Goal: Obtain resource: Obtain resource

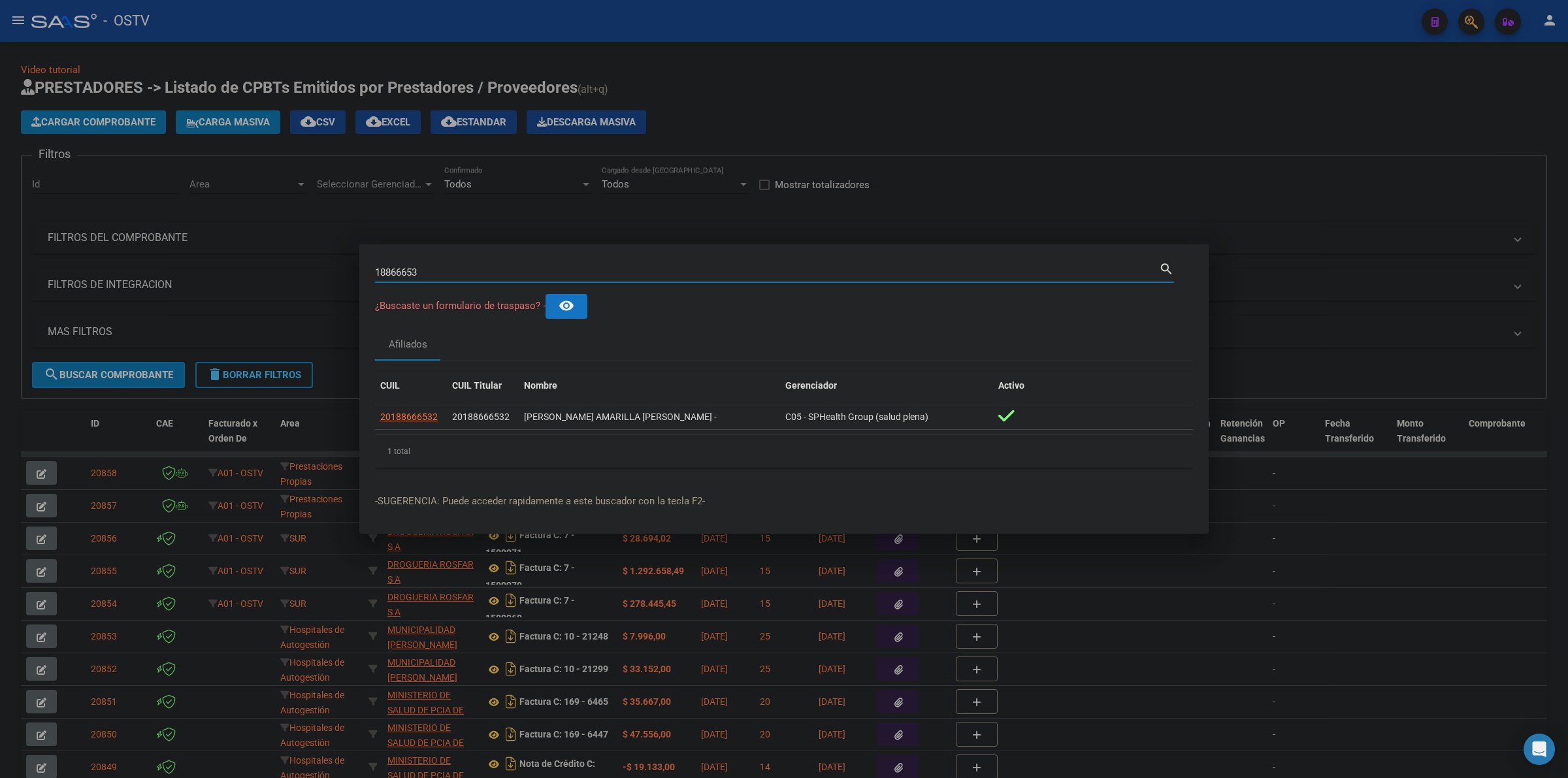
drag, startPoint x: 647, startPoint y: 272, endPoint x: 445, endPoint y: 266, distance: 202.1
click at [445, 272] on input "18866653" at bounding box center [767, 272] width 784 height 12
drag, startPoint x: 461, startPoint y: 263, endPoint x: 373, endPoint y: 272, distance: 88.5
click at [373, 272] on mat-dialog-content "18866653 Buscar (apellido, dni, cuil, nro traspaso, cuit, obra social) search ¿…" at bounding box center [784, 369] width 850 height 218
drag, startPoint x: 428, startPoint y: 272, endPoint x: 321, endPoint y: 285, distance: 107.8
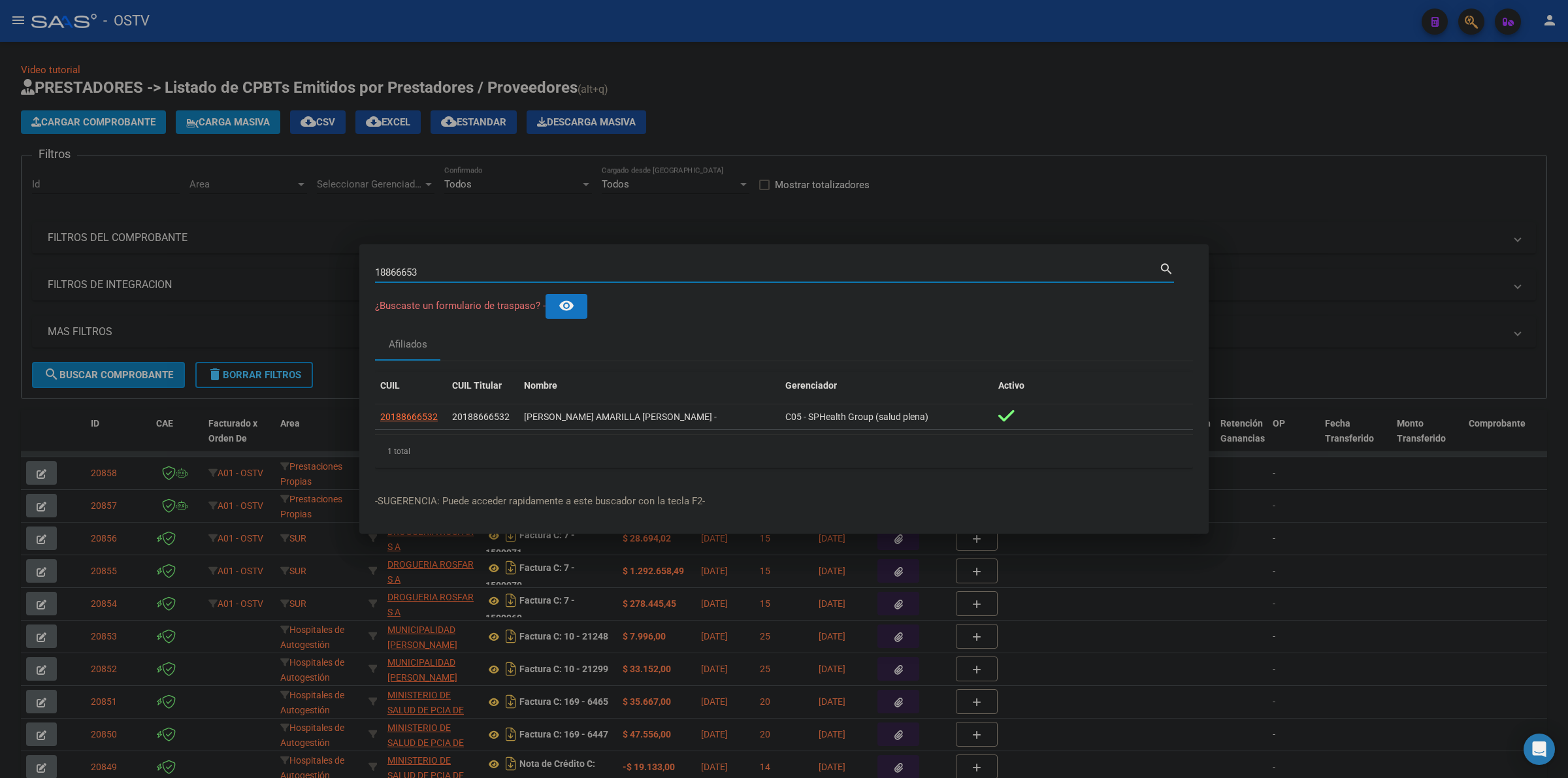
click at [321, 285] on div "18866653 Buscar (apellido, dni, cuil, nro traspaso, cuit, obra social) search ¿…" at bounding box center [784, 389] width 1568 height 778
type input "35339240"
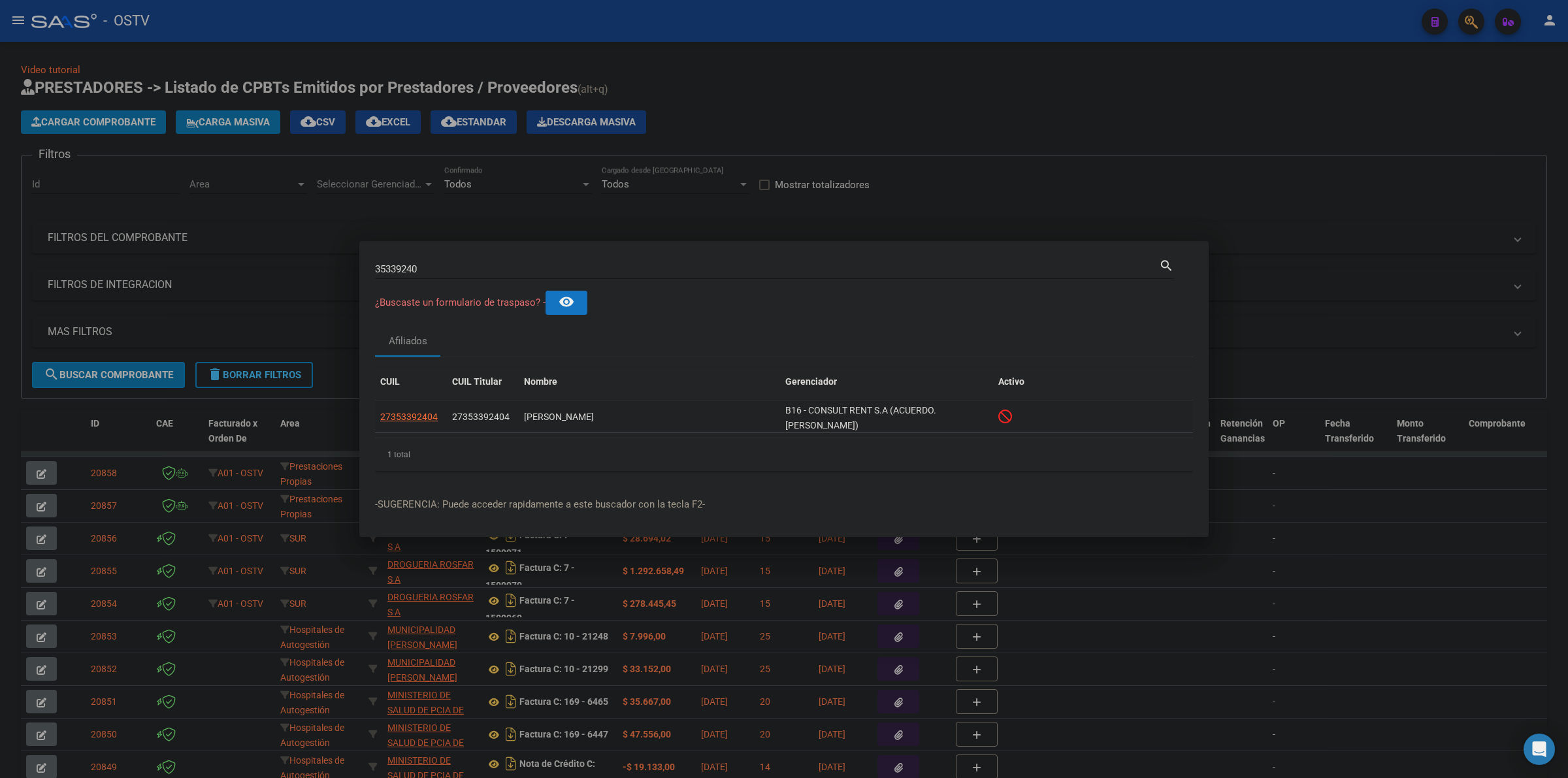
drag, startPoint x: 529, startPoint y: 416, endPoint x: 641, endPoint y: 416, distance: 112.0
click at [641, 416] on div "NUÑEZ CAROLINA MARIEL" at bounding box center [649, 417] width 251 height 15
click at [501, 435] on datatable-selection "27353392404 27353392404 NUÑEZ CAROLINA MARIEL B16 - CONSULT RENT S.A (ACUERDO. …" at bounding box center [784, 430] width 818 height 12
click at [398, 412] on span "27353392404" at bounding box center [409, 416] width 58 height 11
type textarea "27353392404"
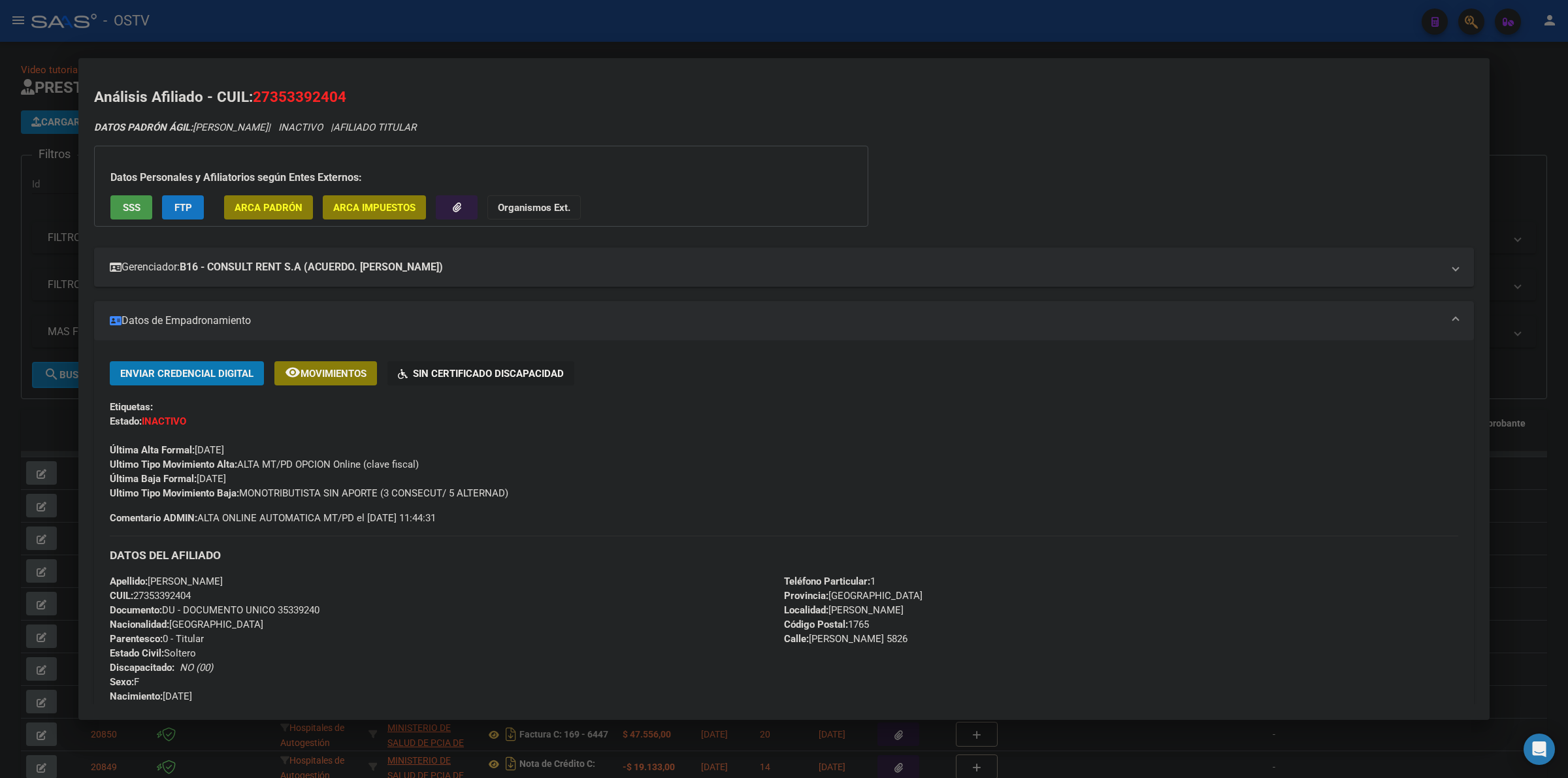
click at [317, 482] on div "Enviar Credencial Digital remove_red_eye Movimientos Sin Certificado Discapacid…" at bounding box center [784, 431] width 1348 height 139
drag, startPoint x: 276, startPoint y: 474, endPoint x: 203, endPoint y: 477, distance: 73.1
click at [203, 477] on div "Enviar Credencial Digital remove_red_eye Movimientos Sin Certificado Discapacid…" at bounding box center [784, 431] width 1348 height 139
click at [265, 477] on div "Enviar Credencial Digital remove_red_eye Movimientos Sin Certificado Discapacid…" at bounding box center [784, 431] width 1348 height 139
drag, startPoint x: 200, startPoint y: 478, endPoint x: 235, endPoint y: 479, distance: 35.0
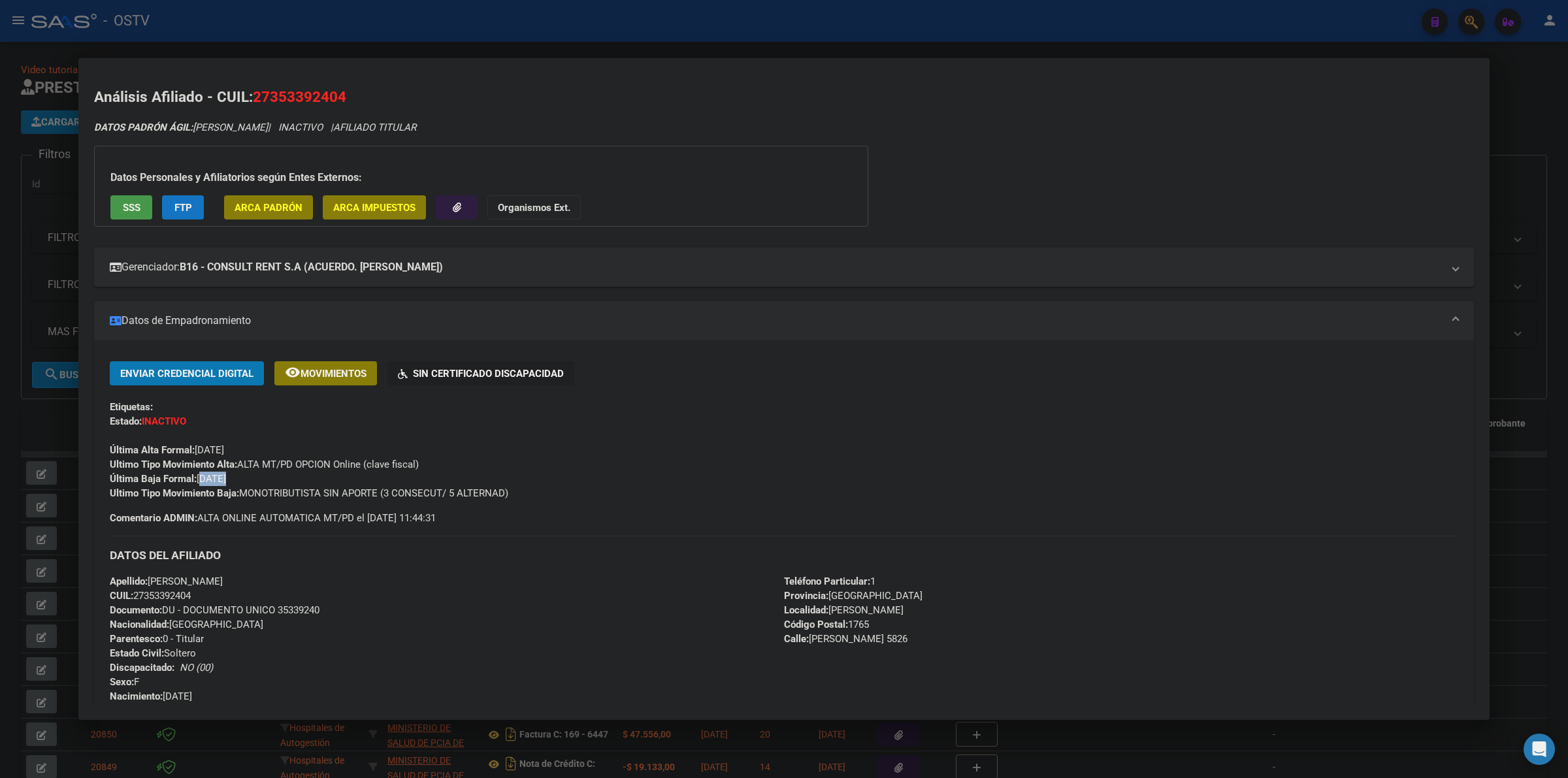
click at [226, 479] on span "Última Baja Formal: 01/02/2025" at bounding box center [168, 479] width 117 height 12
click at [255, 477] on div "Enviar Credencial Digital remove_red_eye Movimientos Sin Certificado Discapacid…" at bounding box center [784, 431] width 1348 height 139
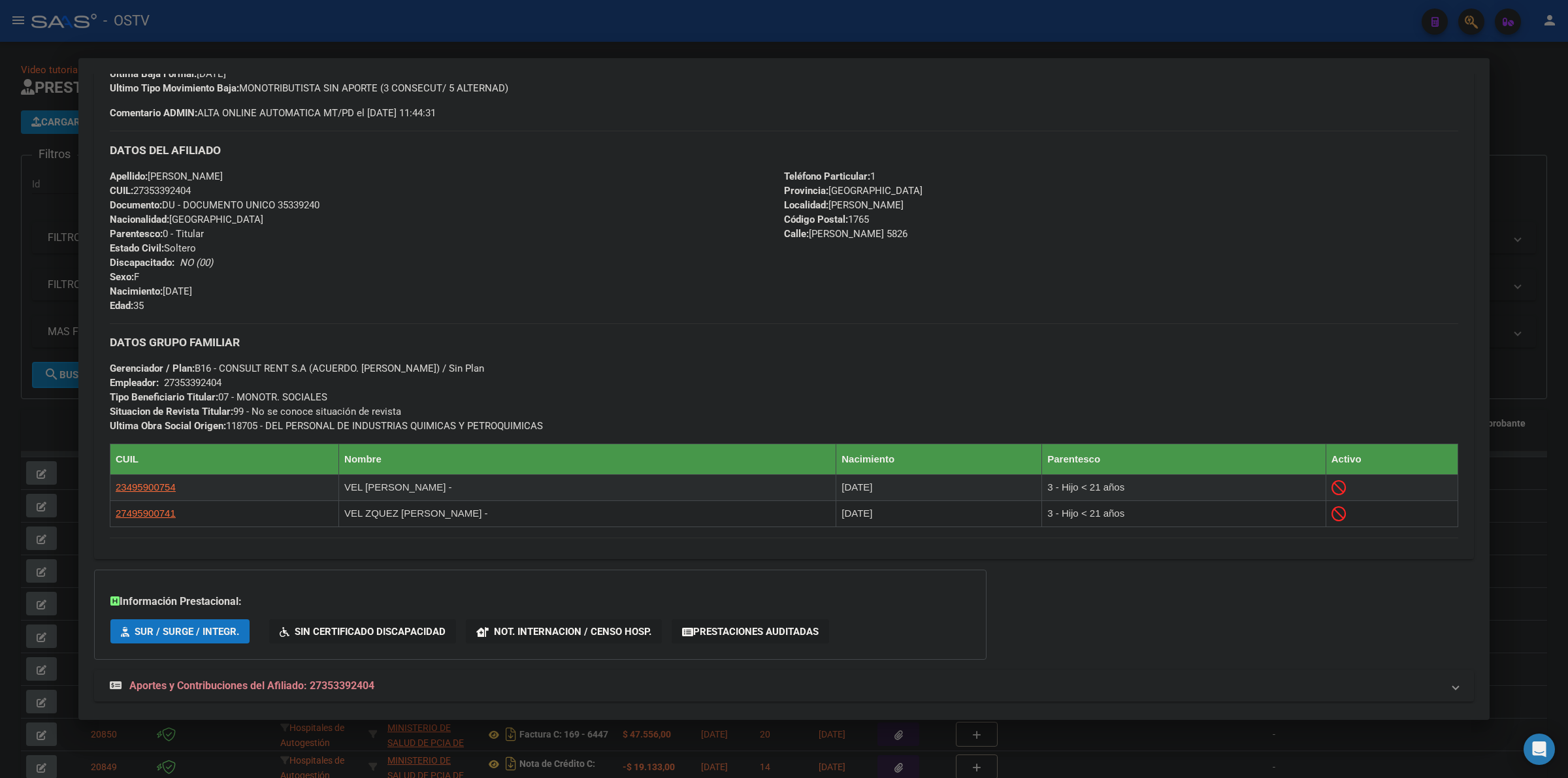
scroll to position [408, 0]
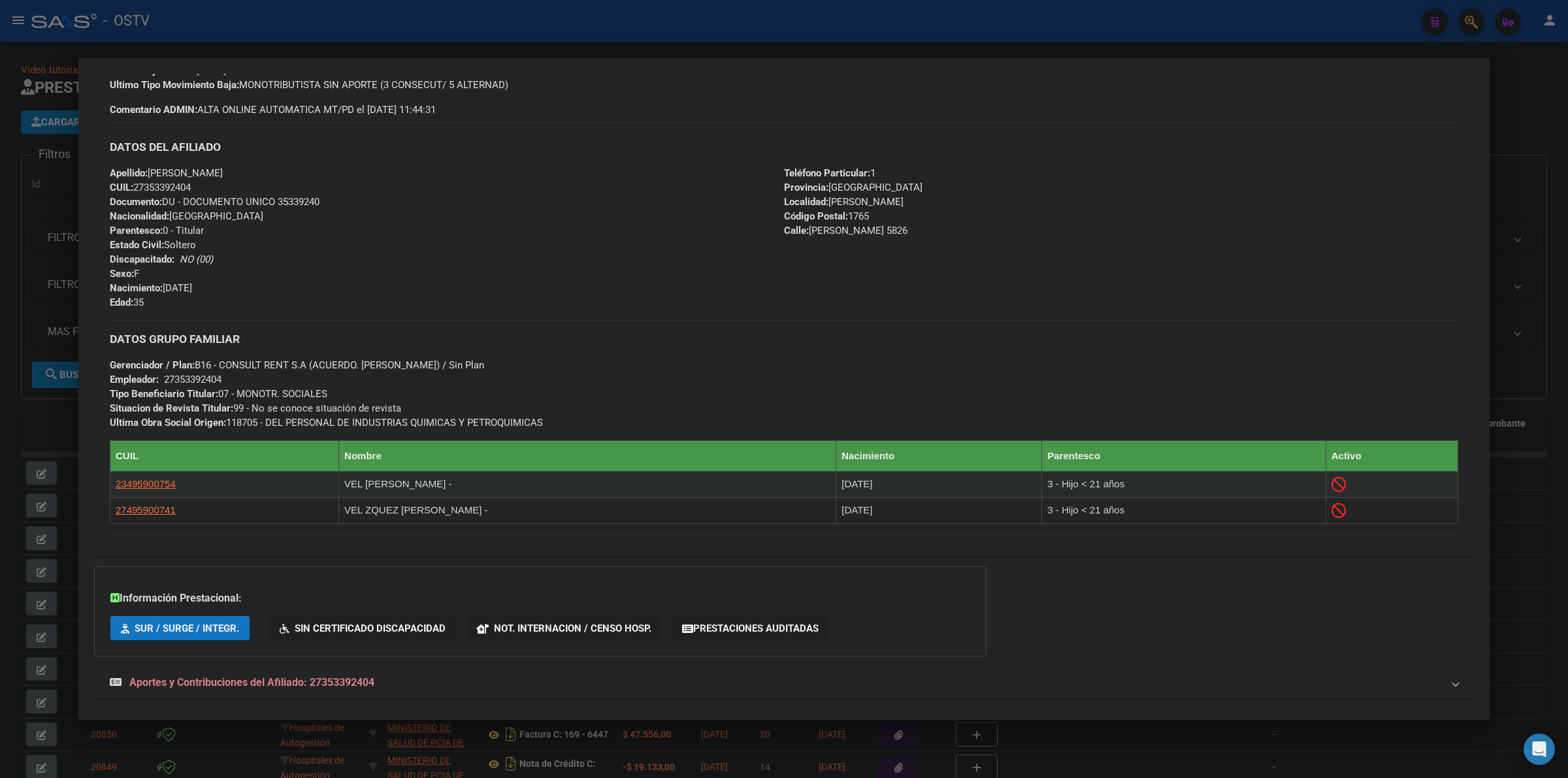
click at [294, 200] on span "Documento: DU - DOCUMENTO UNICO 35339240" at bounding box center [214, 201] width 209 height 12
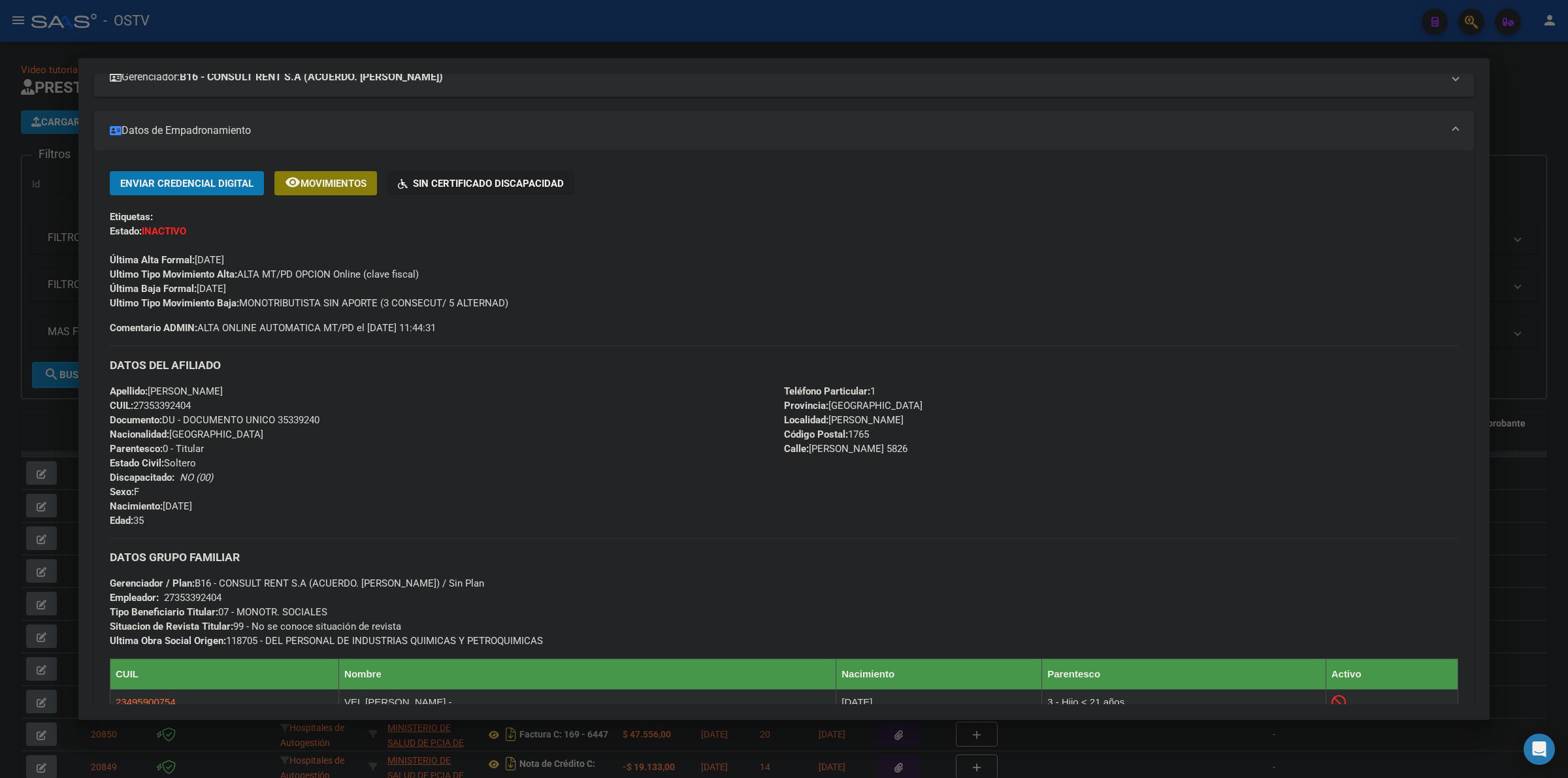
scroll to position [0, 0]
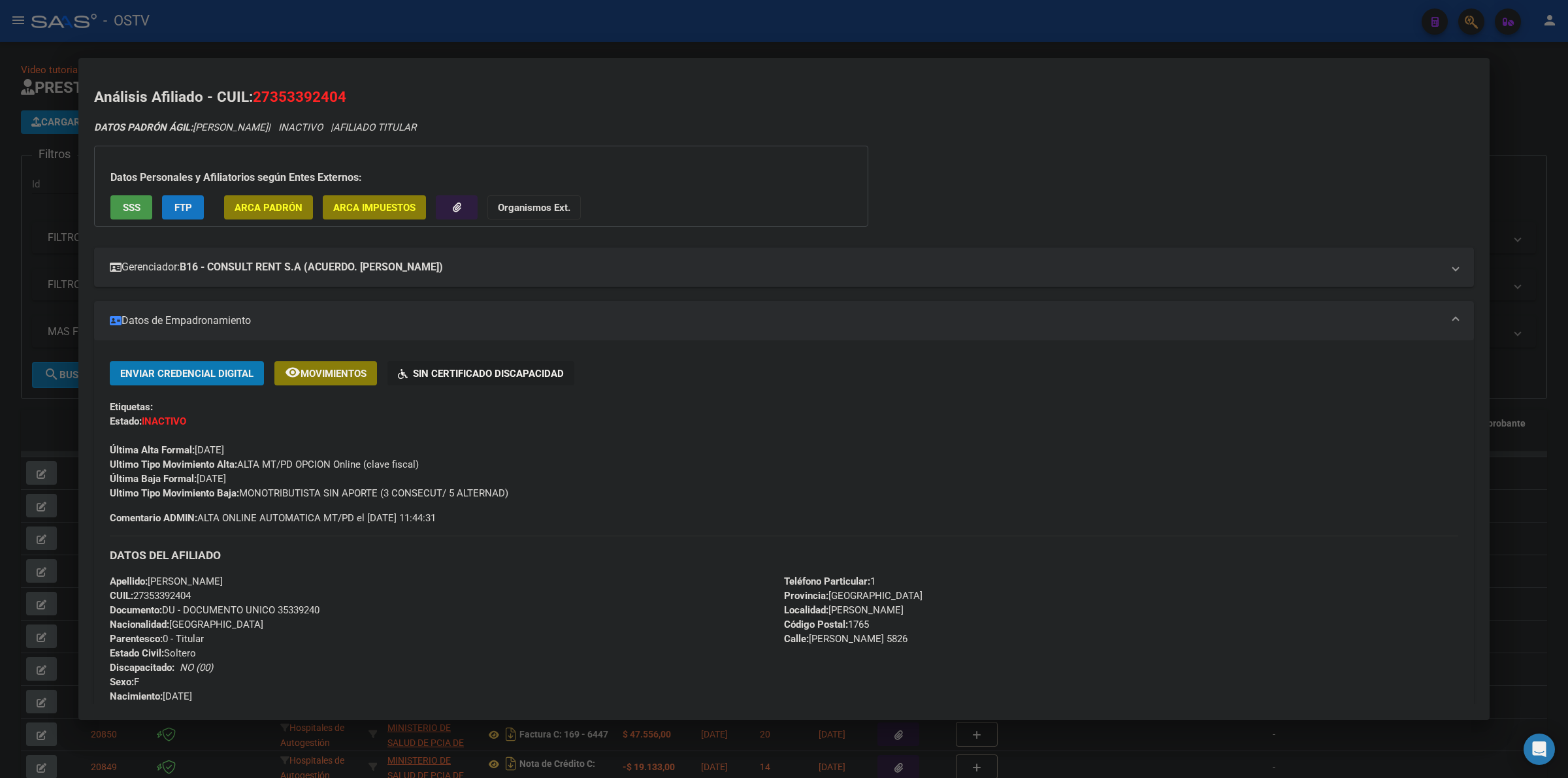
click at [21, 386] on div at bounding box center [784, 389] width 1568 height 778
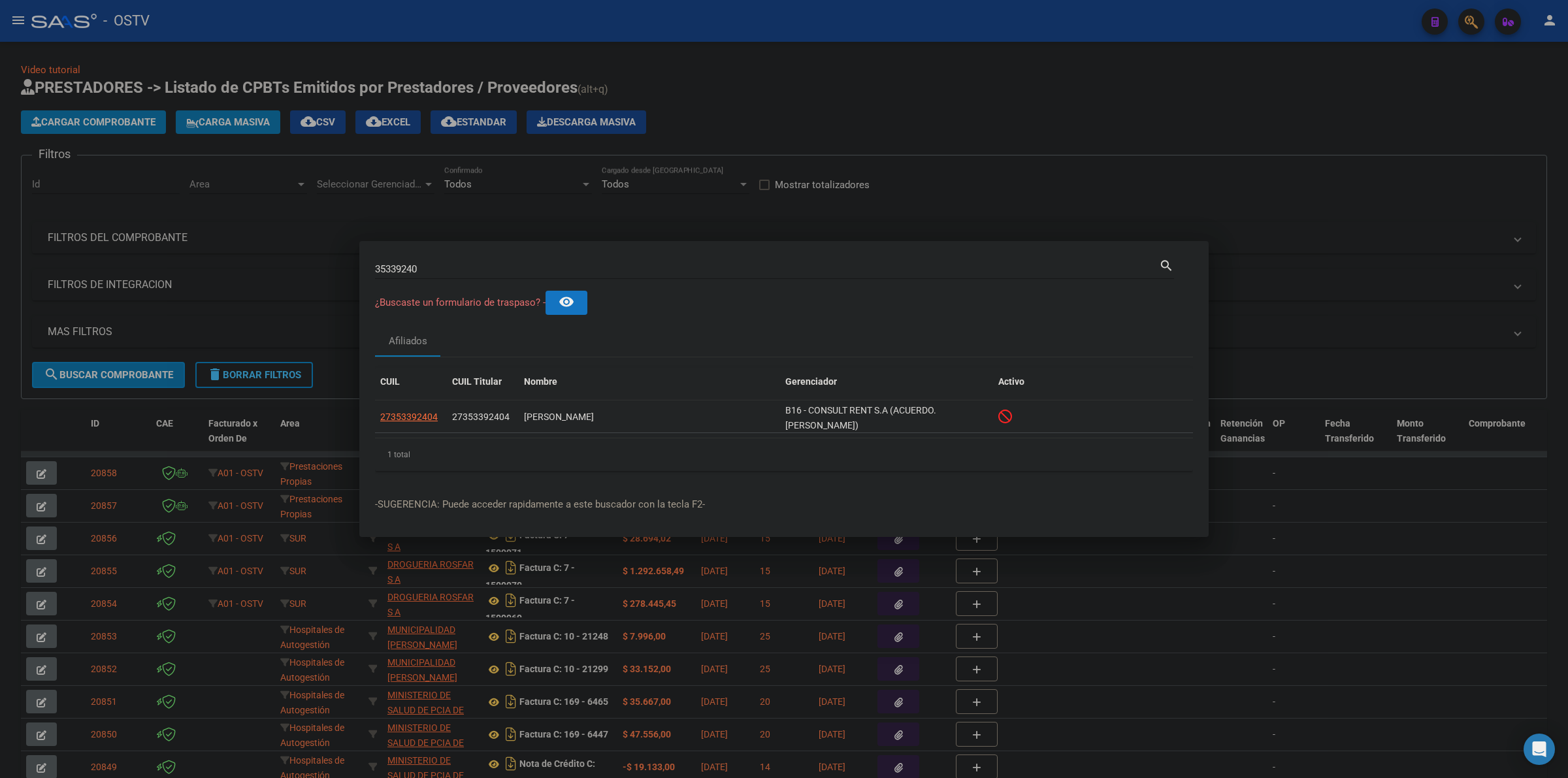
click at [718, 84] on div at bounding box center [784, 389] width 1568 height 778
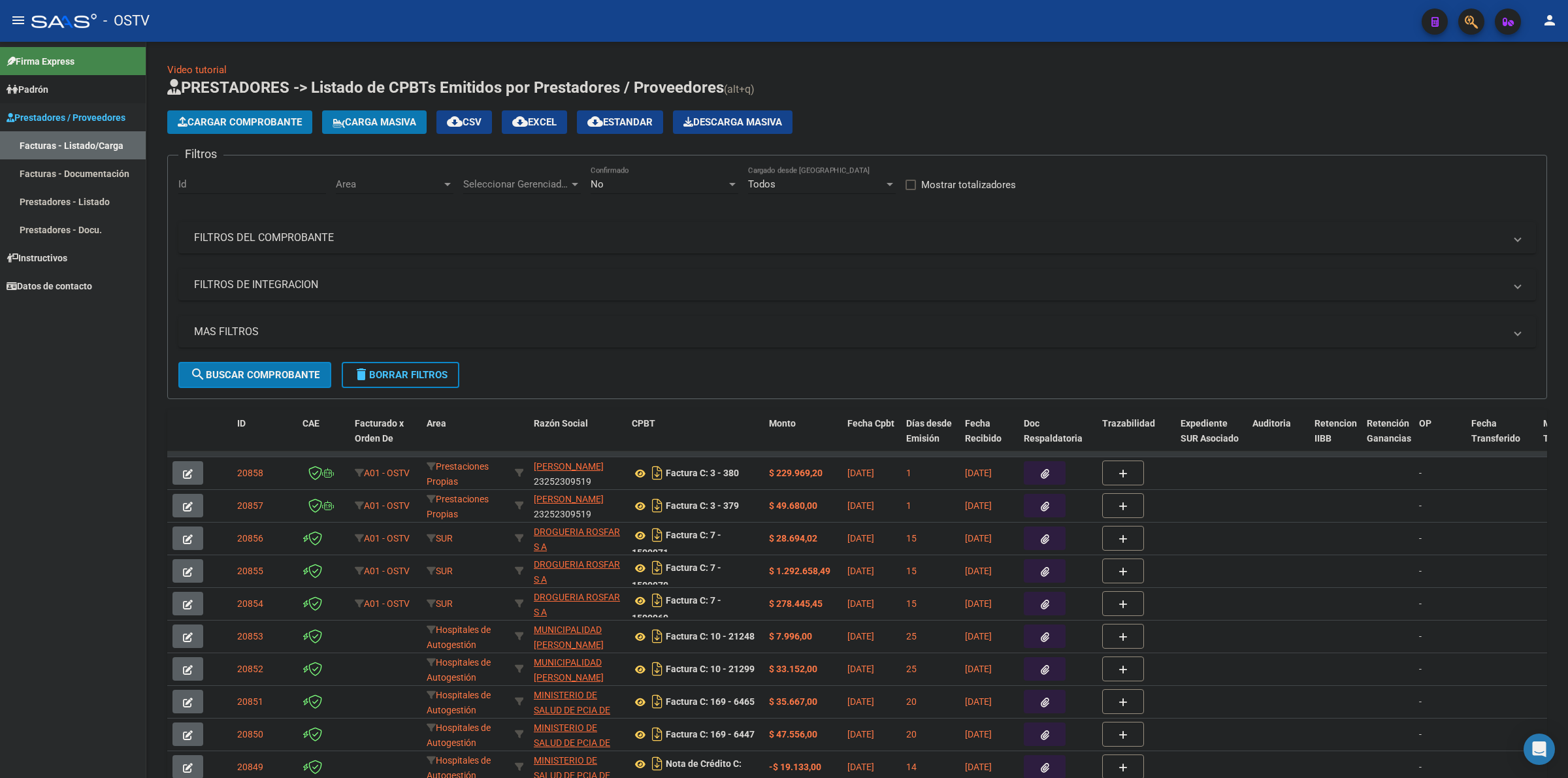
click at [32, 86] on span "Padrón" at bounding box center [27, 89] width 41 height 14
click at [46, 117] on link "Padrón Ágil" at bounding box center [72, 117] width 146 height 28
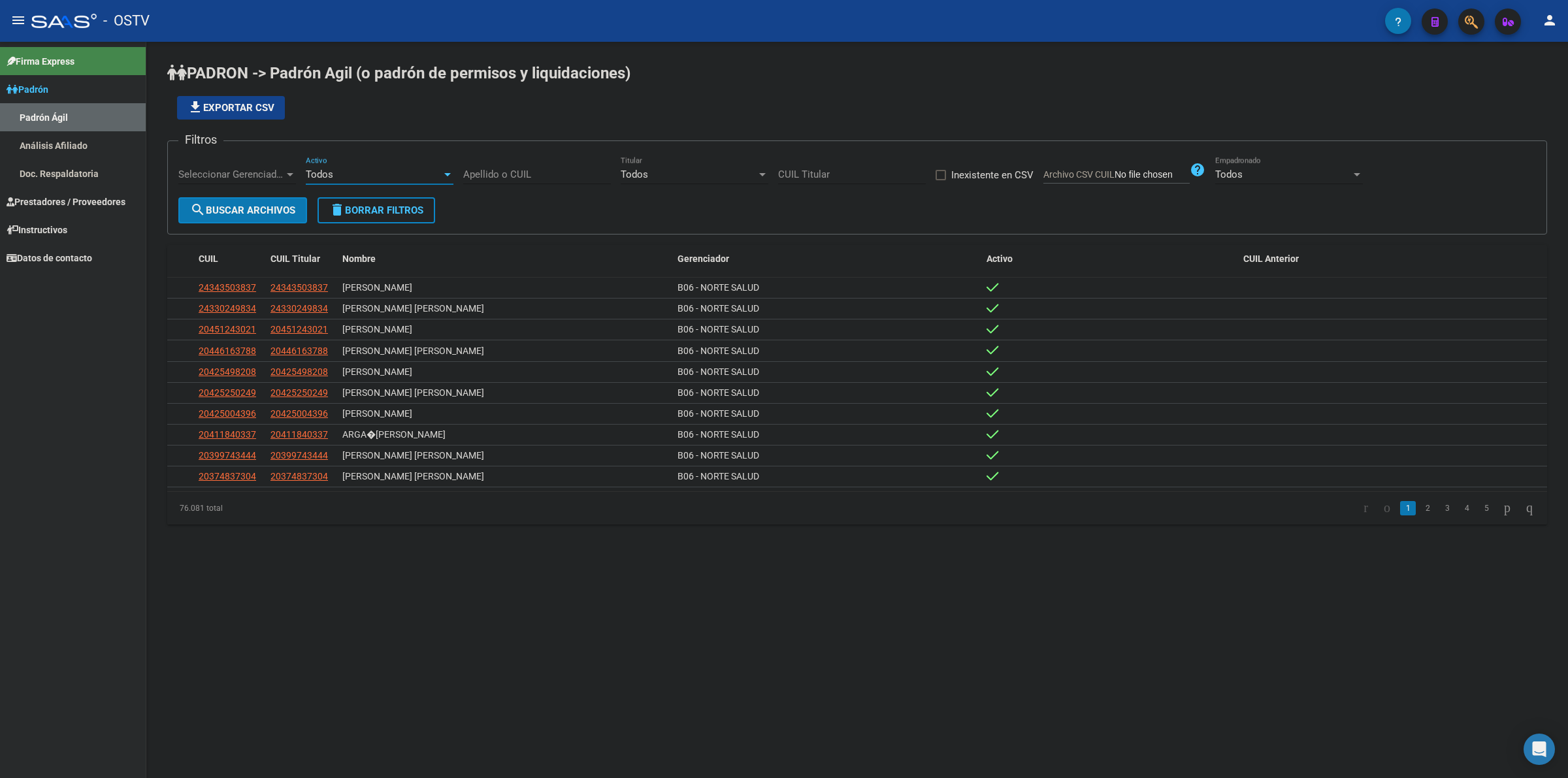
click at [376, 172] on div "Todos" at bounding box center [373, 174] width 136 height 12
click at [327, 201] on span "Si" at bounding box center [379, 203] width 148 height 29
click at [271, 178] on span "Seleccionar Gerenciador" at bounding box center [231, 174] width 106 height 12
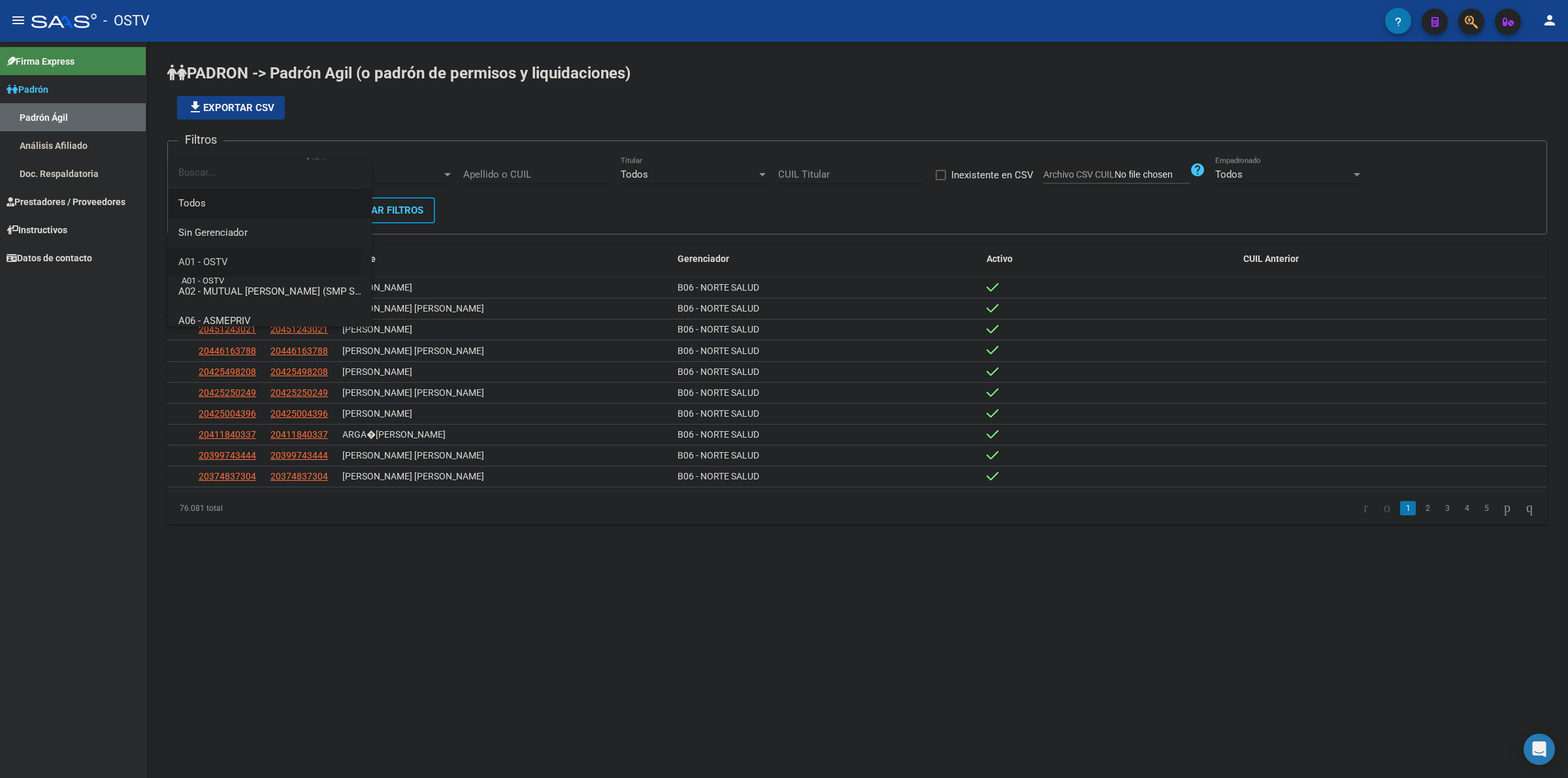
click at [224, 258] on span "A01 - OSTV" at bounding box center [203, 262] width 49 height 12
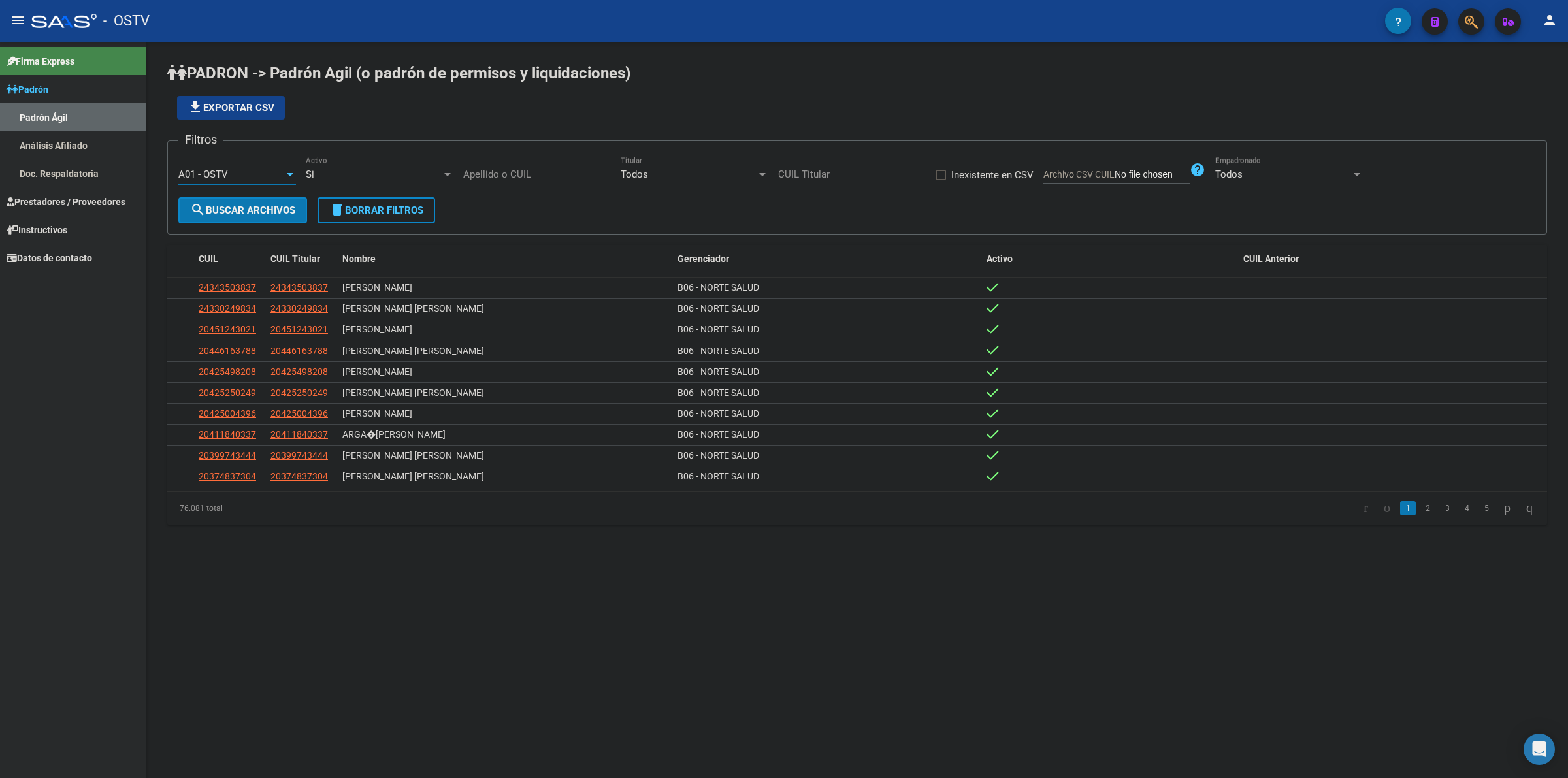
click at [244, 216] on button "search Buscar Archivos" at bounding box center [242, 210] width 128 height 26
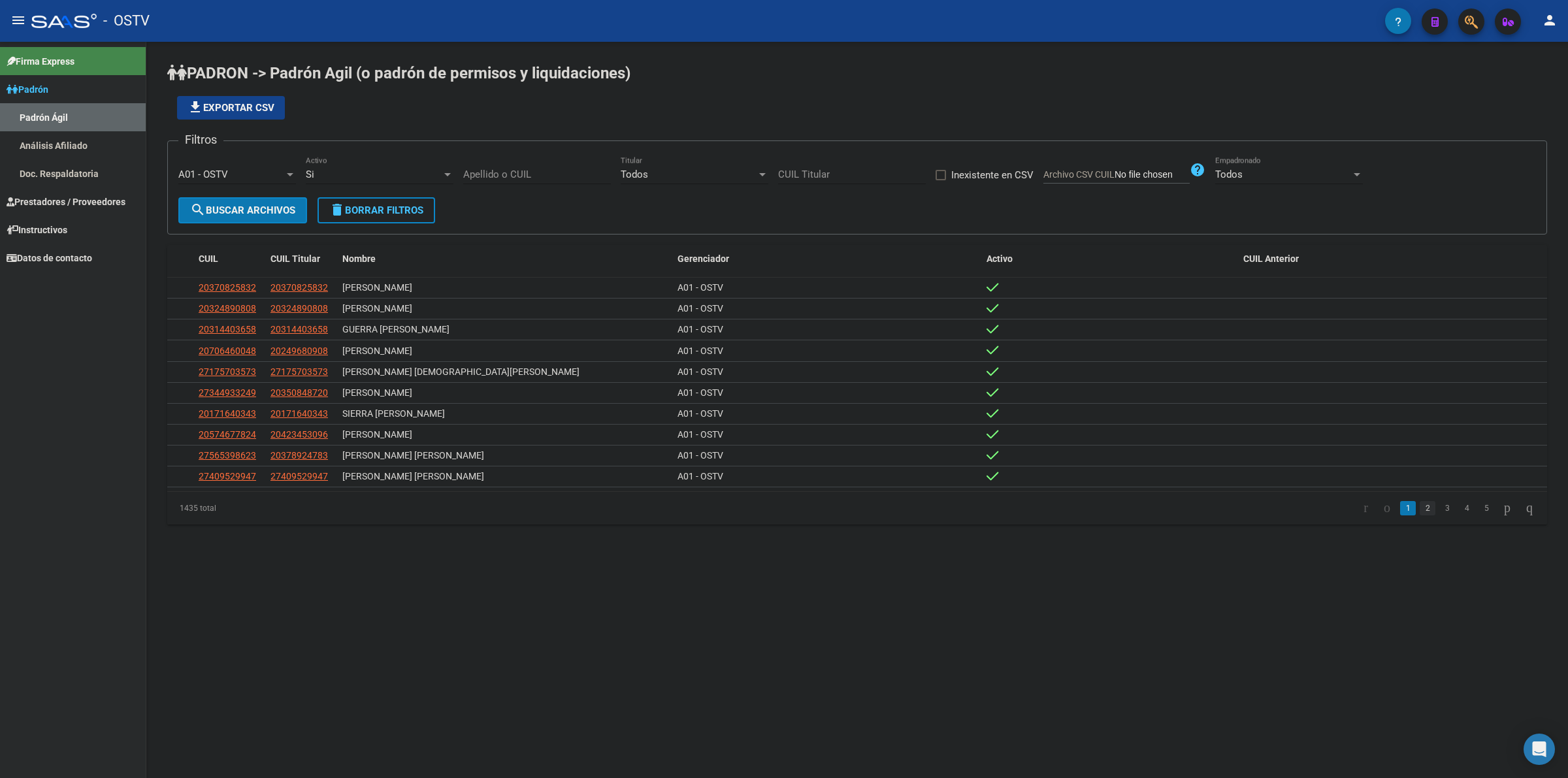
click at [1419, 514] on link "2" at bounding box center [1427, 508] width 15 height 14
click at [1400, 512] on link "1" at bounding box center [1408, 508] width 15 height 14
click at [1257, 175] on div "Todos" at bounding box center [1283, 174] width 136 height 12
click at [1238, 209] on span "Si" at bounding box center [1288, 203] width 148 height 29
click at [235, 209] on span "search Buscar Archivos" at bounding box center [242, 210] width 105 height 12
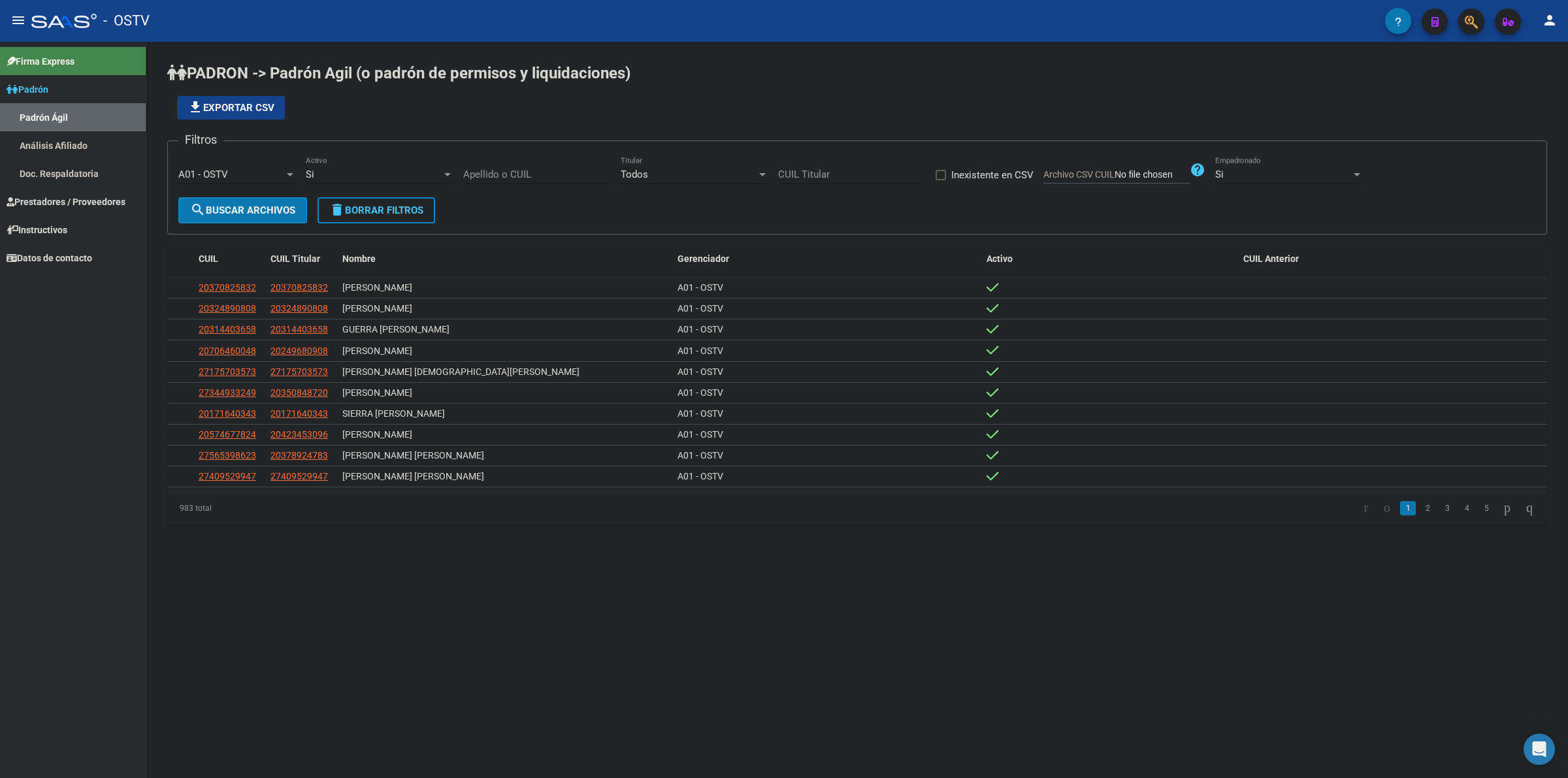
click at [723, 538] on div "PADRON -> Padrón Agil ([PERSON_NAME] de permisos y liquidaciones) file_download…" at bounding box center [857, 304] width 1421 height 524
click at [1179, 328] on div at bounding box center [1109, 330] width 246 height 15
click at [1188, 704] on mat-sidenav-content "PADRON -> Padrón Agil ([PERSON_NAME] de permisos y liquidaciones) file_download…" at bounding box center [857, 410] width 1421 height 737
drag, startPoint x: 1384, startPoint y: 610, endPoint x: 1374, endPoint y: 608, distance: 10.2
click at [1383, 610] on mat-sidenav-content "PADRON -> Padrón Agil ([PERSON_NAME] de permisos y liquidaciones) file_download…" at bounding box center [857, 410] width 1421 height 737
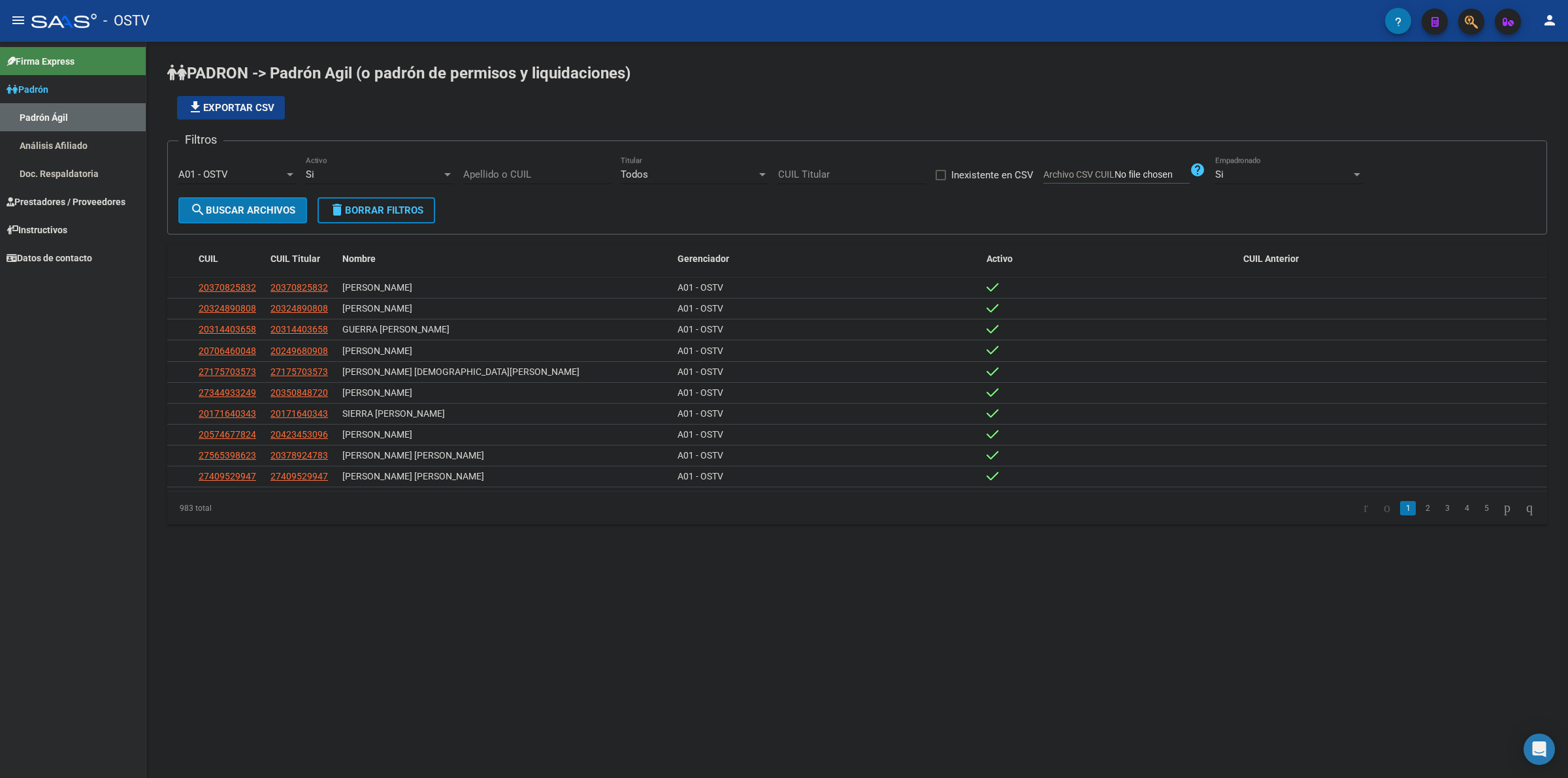
click at [543, 228] on form "Filtros A01 - OSTV Seleccionar Gerenciador Si Activo Apellido o CUIL Todos Titu…" at bounding box center [856, 188] width 1380 height 94
drag, startPoint x: 195, startPoint y: 66, endPoint x: 254, endPoint y: 76, distance: 59.8
click at [240, 75] on span "PADRON -> Padrón Agil (o padrón de permisos y liquidaciones)" at bounding box center [398, 72] width 463 height 18
drag, startPoint x: 295, startPoint y: 67, endPoint x: 339, endPoint y: 73, distance: 44.4
click at [339, 73] on span "PADRON -> Padrón Agil (o padrón de permisos y liquidaciones)" at bounding box center [398, 72] width 463 height 18
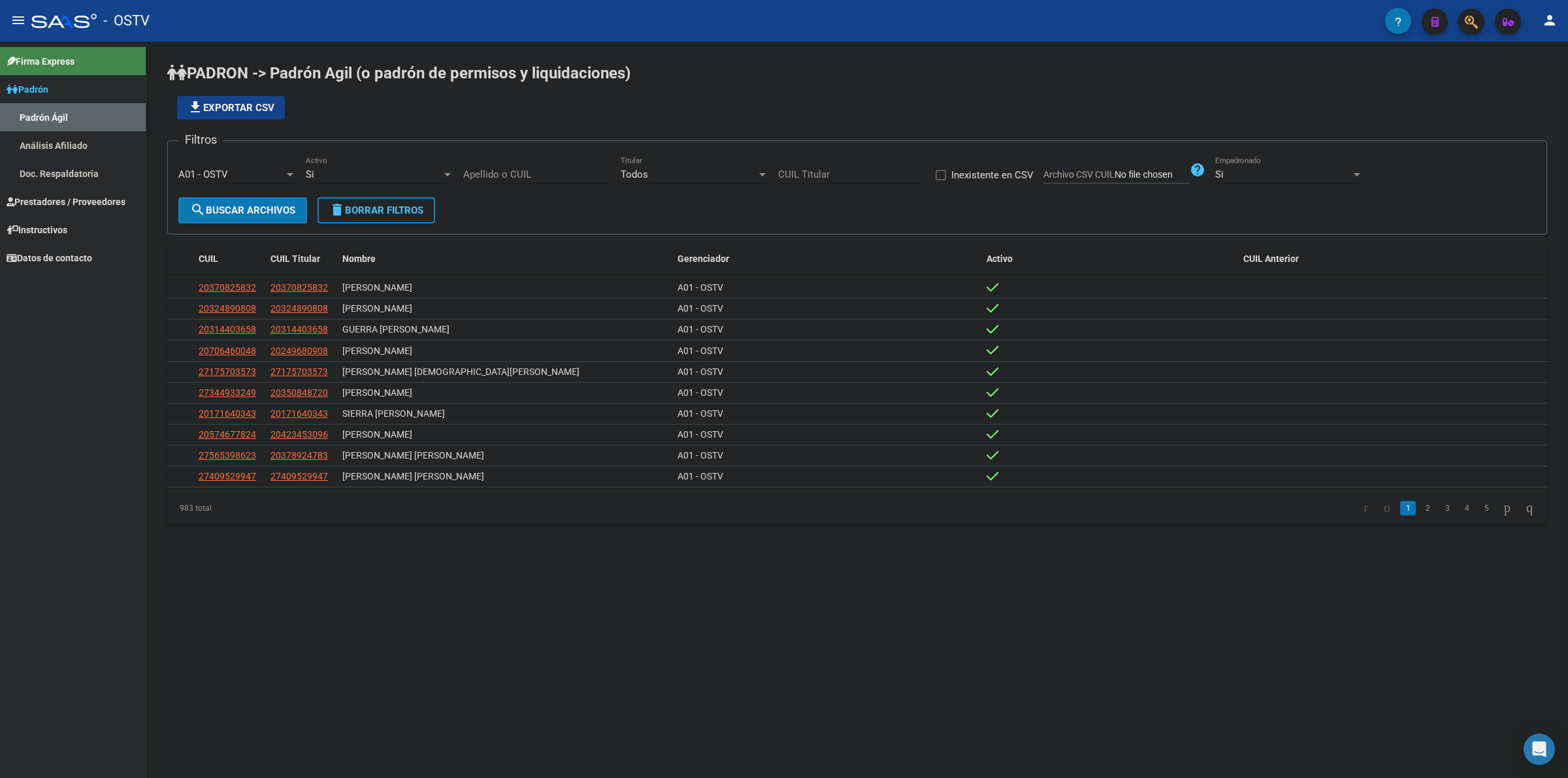
drag, startPoint x: 413, startPoint y: 90, endPoint x: 437, endPoint y: 82, distance: 25.3
click at [420, 88] on app-list-header "PADRON -> Padrón Agil ([PERSON_NAME] de permisos y liquidaciones) file_download…" at bounding box center [856, 148] width 1380 height 172
click at [278, 207] on span "search Buscar Archivos" at bounding box center [242, 210] width 105 height 12
click at [417, 178] on div "Si" at bounding box center [373, 174] width 136 height 12
drag, startPoint x: 619, startPoint y: 192, endPoint x: 654, endPoint y: 171, distance: 40.8
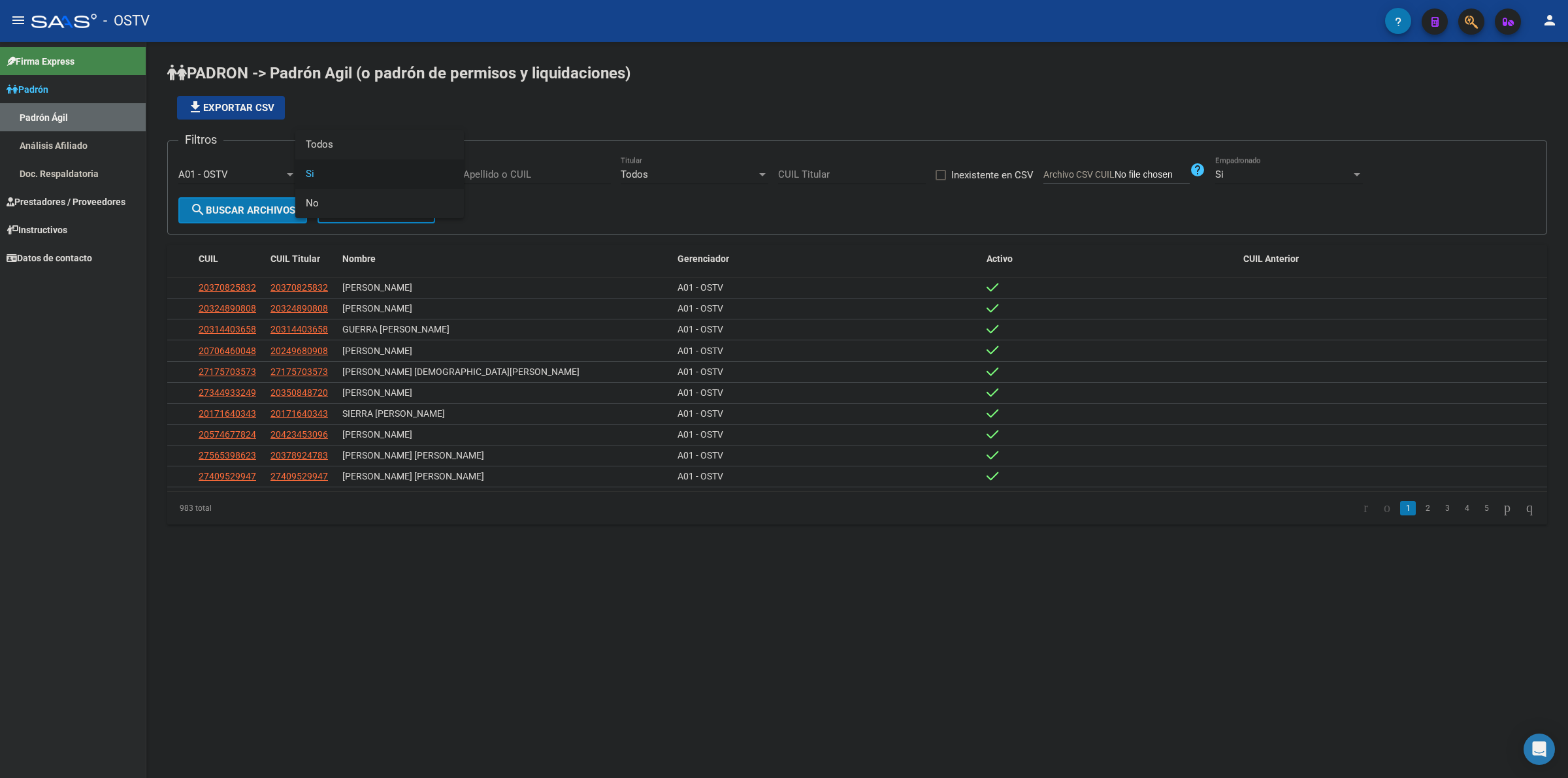
click at [627, 190] on div at bounding box center [784, 389] width 1568 height 778
click at [667, 159] on div "Todos Titular" at bounding box center [694, 170] width 148 height 28
drag, startPoint x: 650, startPoint y: 177, endPoint x: 530, endPoint y: 172, distance: 120.1
click at [650, 176] on span "Todos" at bounding box center [694, 174] width 148 height 29
click at [530, 172] on input "Apellido o CUIL" at bounding box center [536, 174] width 148 height 12
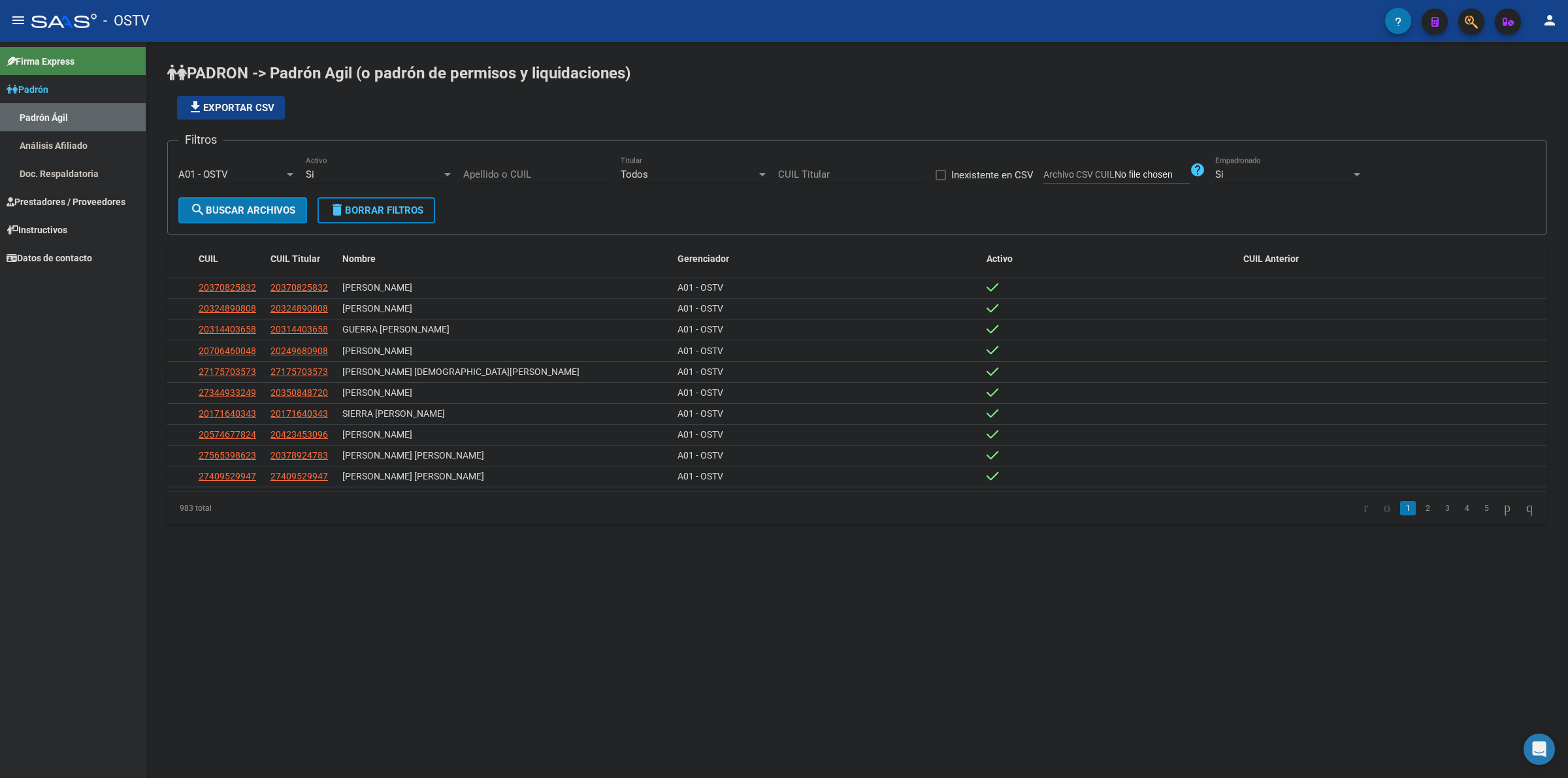
drag, startPoint x: 722, startPoint y: 222, endPoint x: 856, endPoint y: 168, distance: 144.5
click at [722, 222] on form "Filtros A01 - OSTV Seleccionar Gerenciador Si Activo Apellido o CUIL Todos Titu…" at bounding box center [856, 188] width 1380 height 94
click at [1236, 176] on div "Si" at bounding box center [1283, 174] width 136 height 12
click at [1257, 141] on span "Todos" at bounding box center [1288, 145] width 148 height 29
click at [1278, 172] on div "Todos" at bounding box center [1283, 174] width 136 height 12
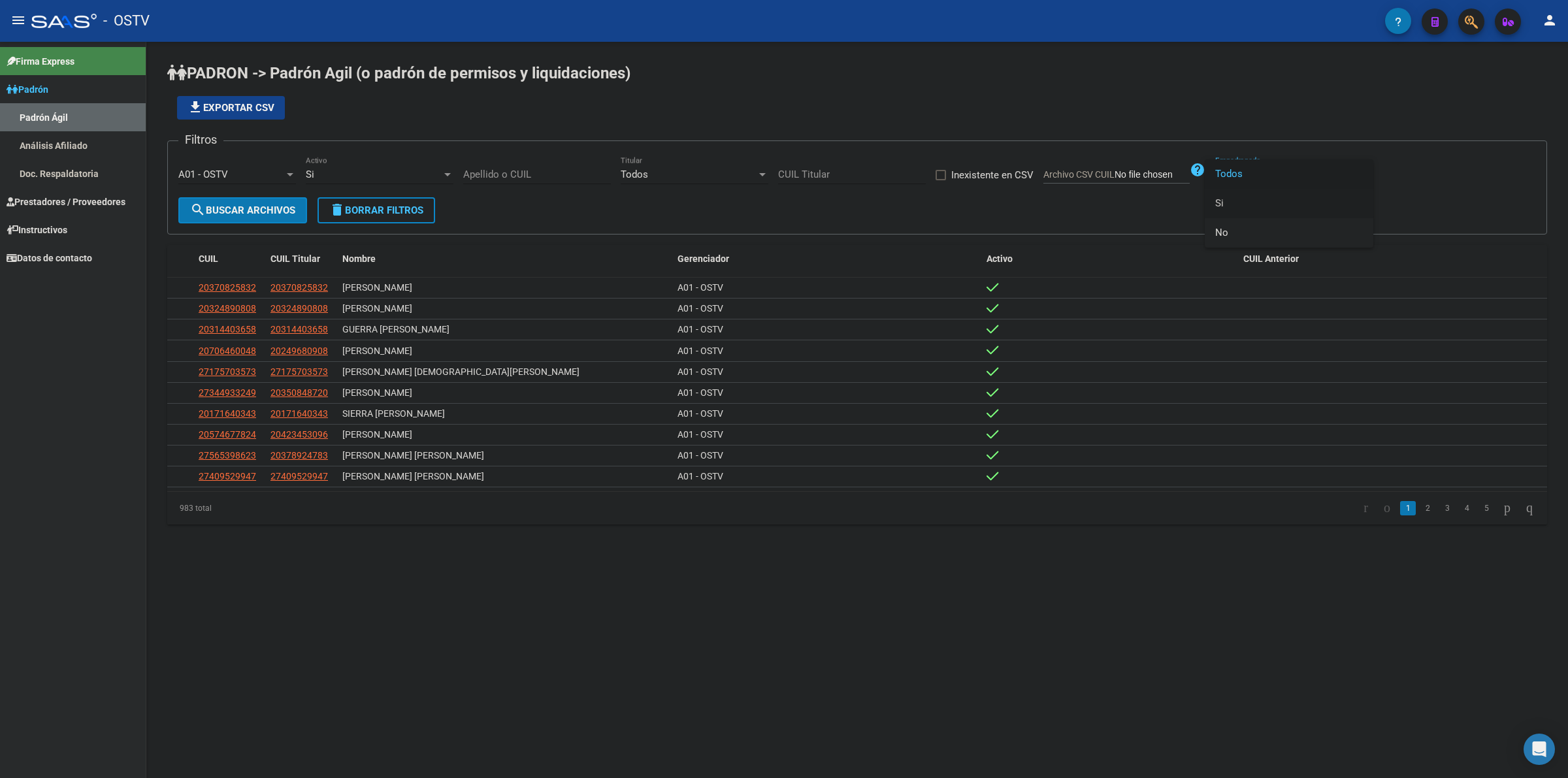
click at [1246, 203] on span "Si" at bounding box center [1288, 203] width 148 height 29
click at [1249, 177] on div "Si" at bounding box center [1283, 174] width 136 height 12
click at [1122, 214] on div at bounding box center [784, 389] width 1568 height 778
click at [279, 210] on span "search Buscar Archivos" at bounding box center [242, 210] width 105 height 12
click at [770, 214] on form "Filtros A01 - OSTV Seleccionar Gerenciador Si Activo Apellido o CUIL Todos Titu…" at bounding box center [856, 188] width 1380 height 94
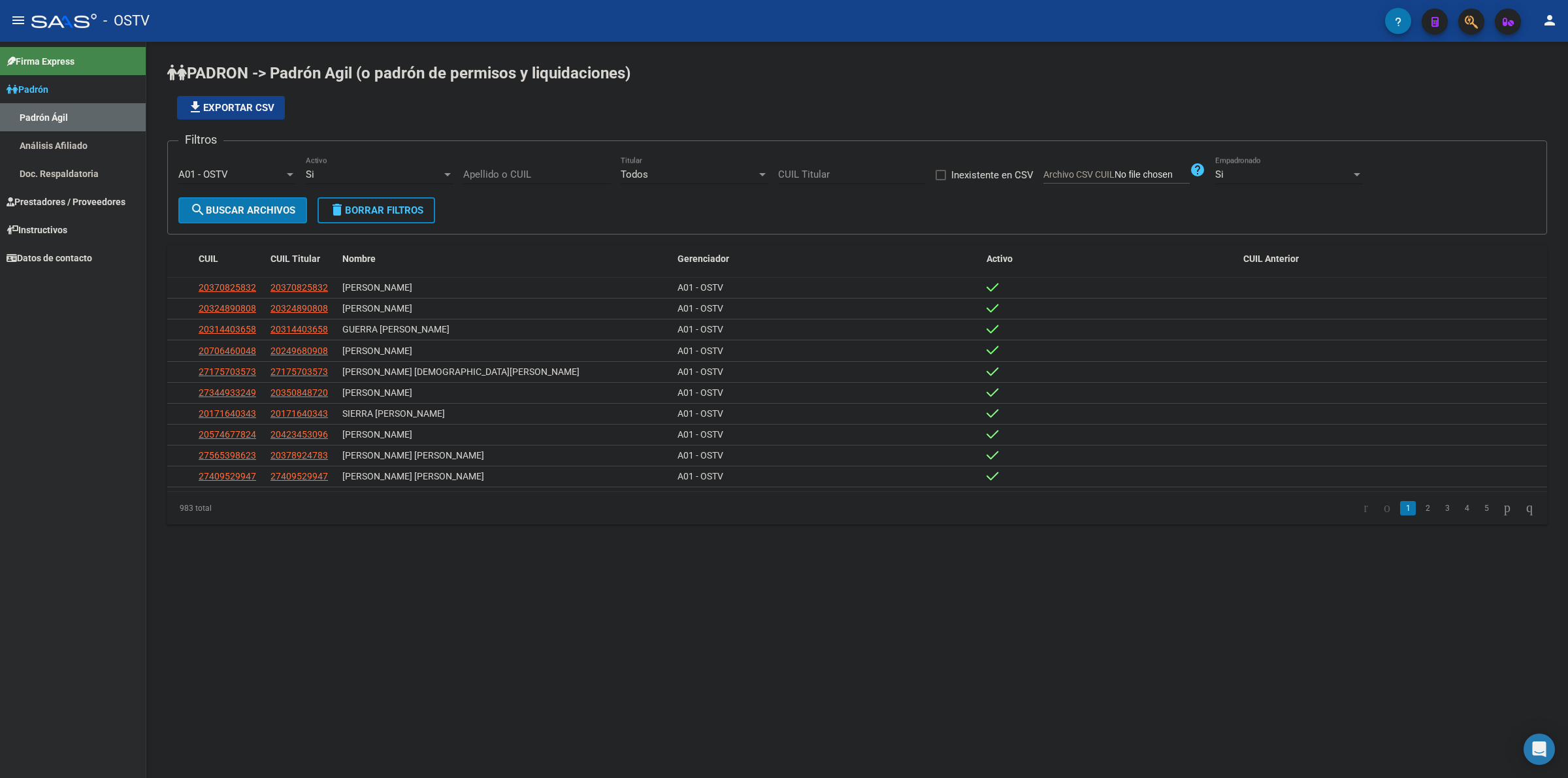
click at [717, 629] on mat-sidenav-content "PADRON -> Padrón Agil ([PERSON_NAME] de permisos y liquidaciones) file_download…" at bounding box center [857, 410] width 1421 height 737
click at [704, 583] on mat-sidenav-content "PADRON -> Padrón Agil ([PERSON_NAME] de permisos y liquidaciones) file_download…" at bounding box center [857, 410] width 1421 height 737
click at [670, 659] on mat-sidenav-content "PADRON -> Padrón Agil ([PERSON_NAME] de permisos y liquidaciones) file_download…" at bounding box center [857, 410] width 1421 height 737
click at [1139, 174] on input "Archivo CSV CUIL" at bounding box center [1152, 174] width 75 height 12
click at [1016, 124] on app-list-header "PADRON -> Padrón Agil ([PERSON_NAME] de permisos y liquidaciones) file_download…" at bounding box center [856, 148] width 1380 height 172
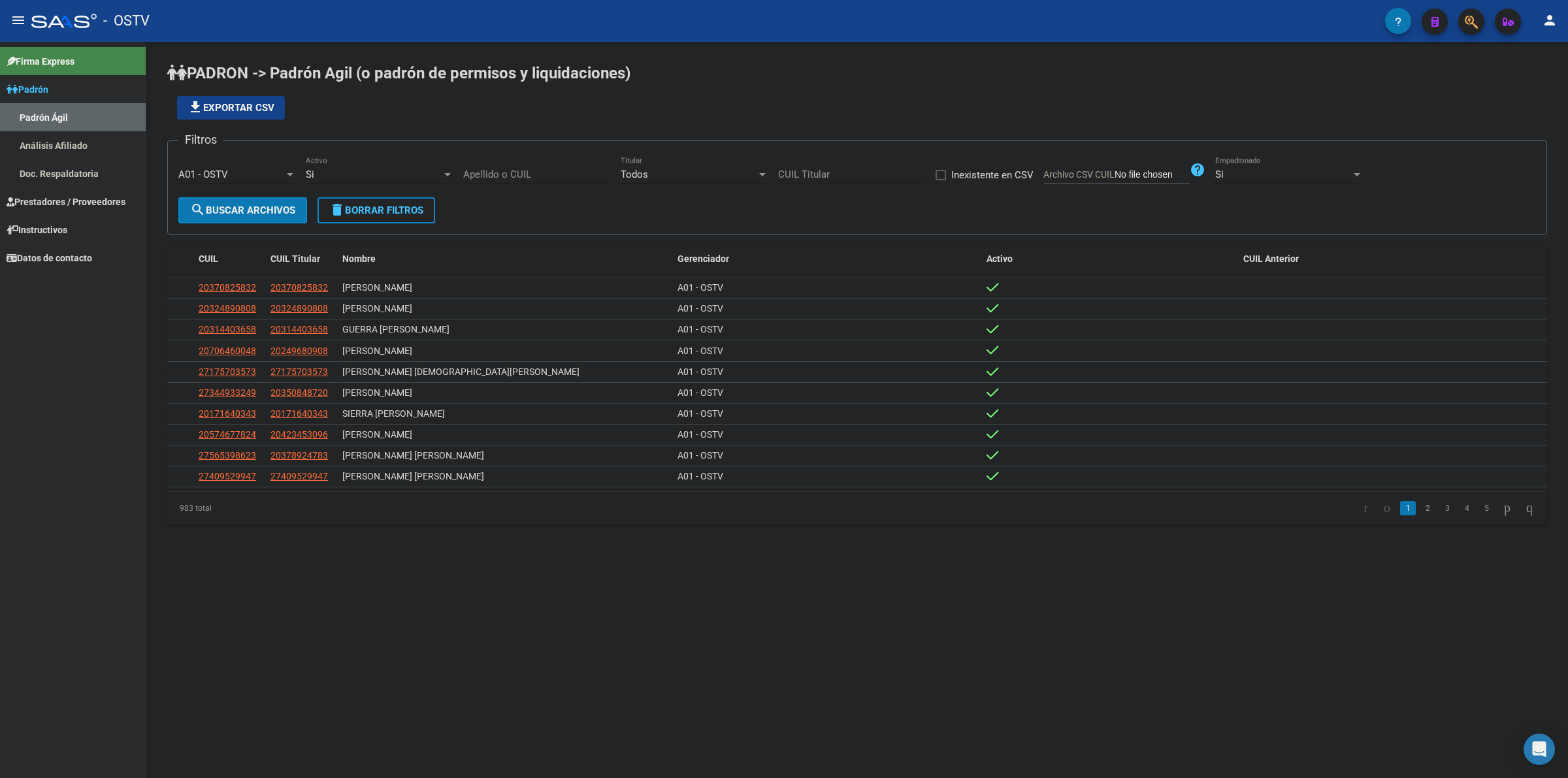
click at [661, 167] on div "Todos Titular" at bounding box center [694, 170] width 148 height 28
click at [638, 168] on span "Todos" at bounding box center [694, 174] width 148 height 29
click at [240, 207] on span "search Buscar Archivos" at bounding box center [242, 210] width 105 height 12
click at [289, 354] on span "20249680908" at bounding box center [299, 350] width 58 height 11
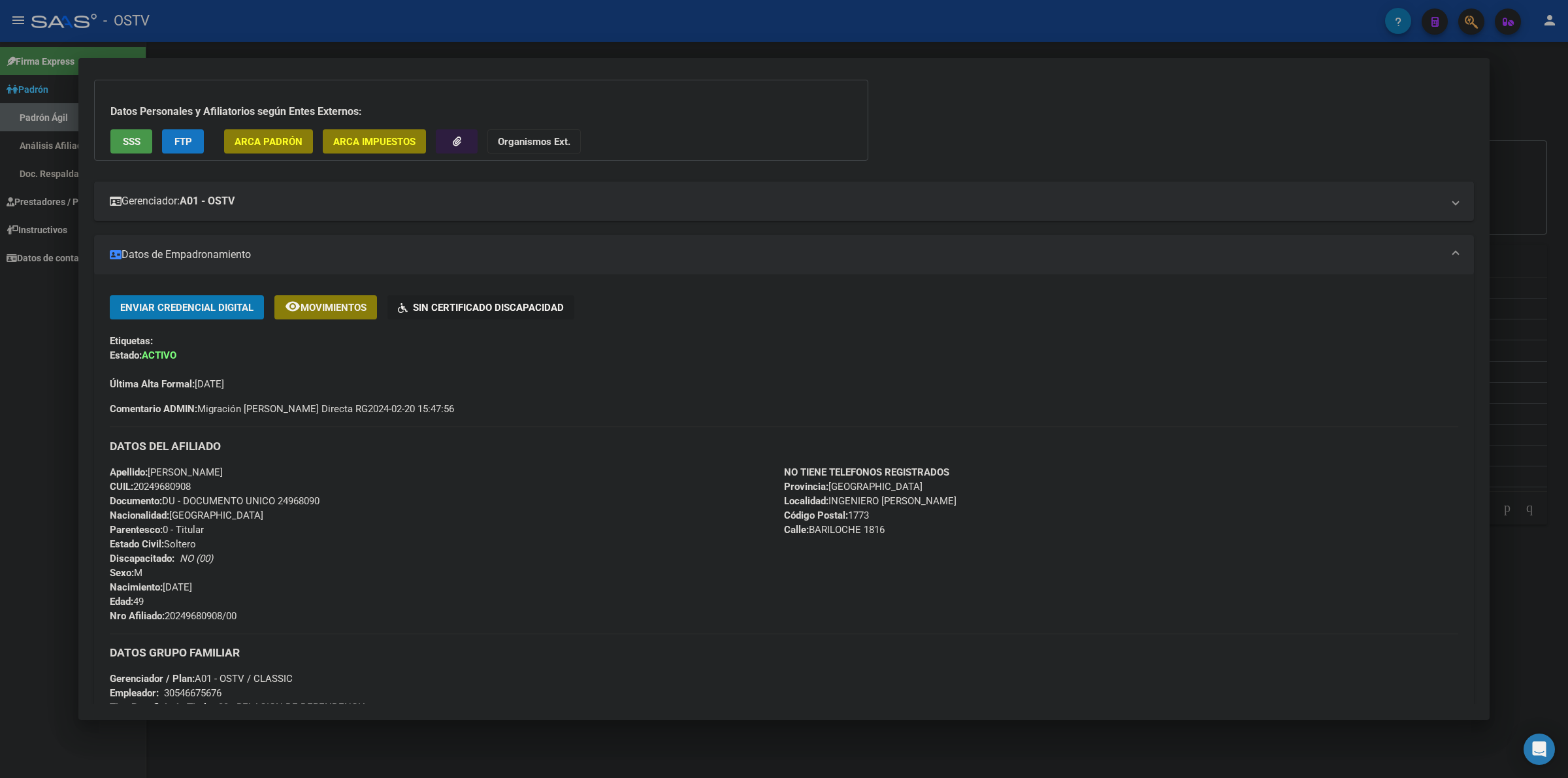
scroll to position [82, 0]
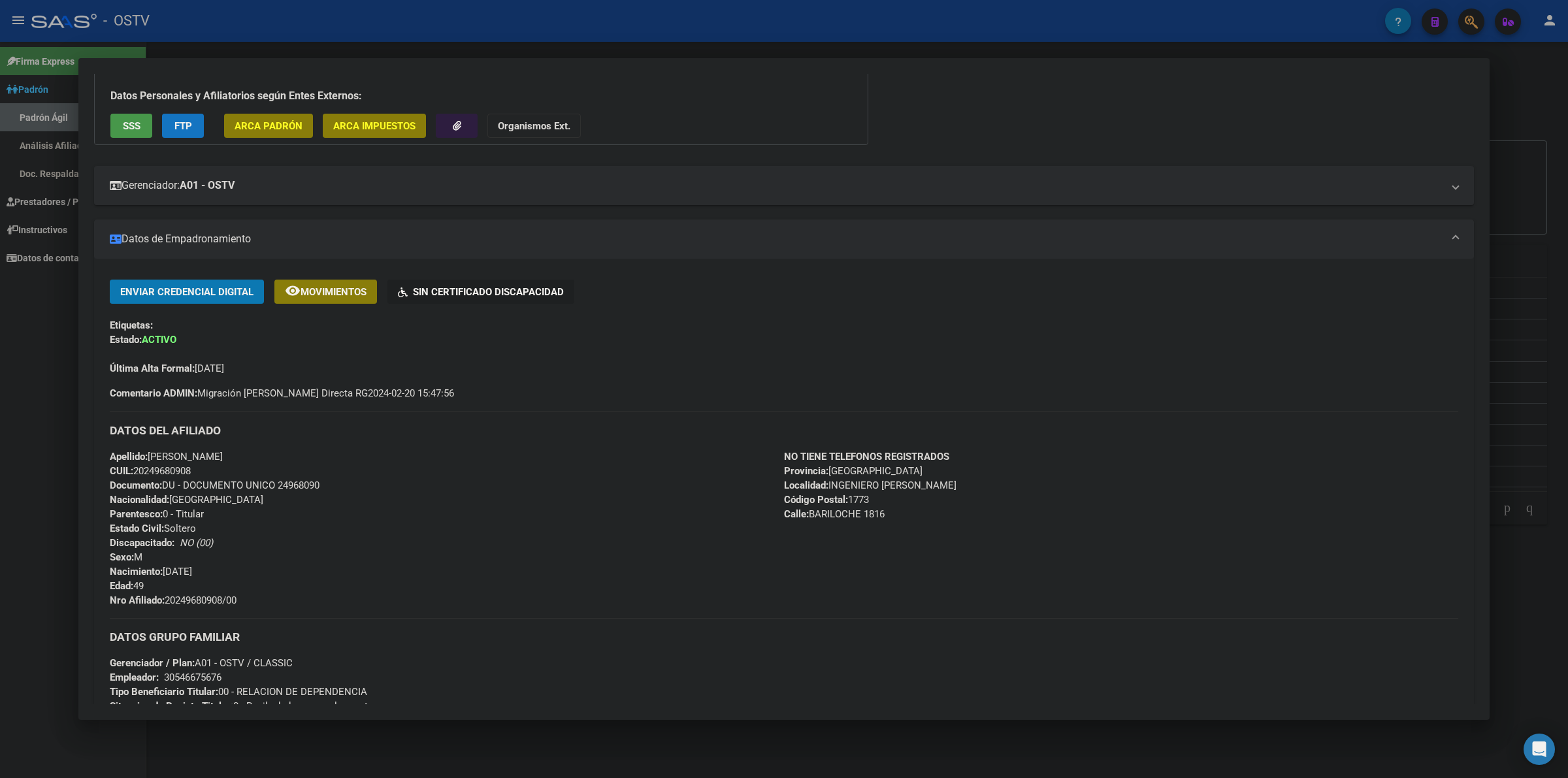
click at [915, 746] on div at bounding box center [784, 389] width 1568 height 778
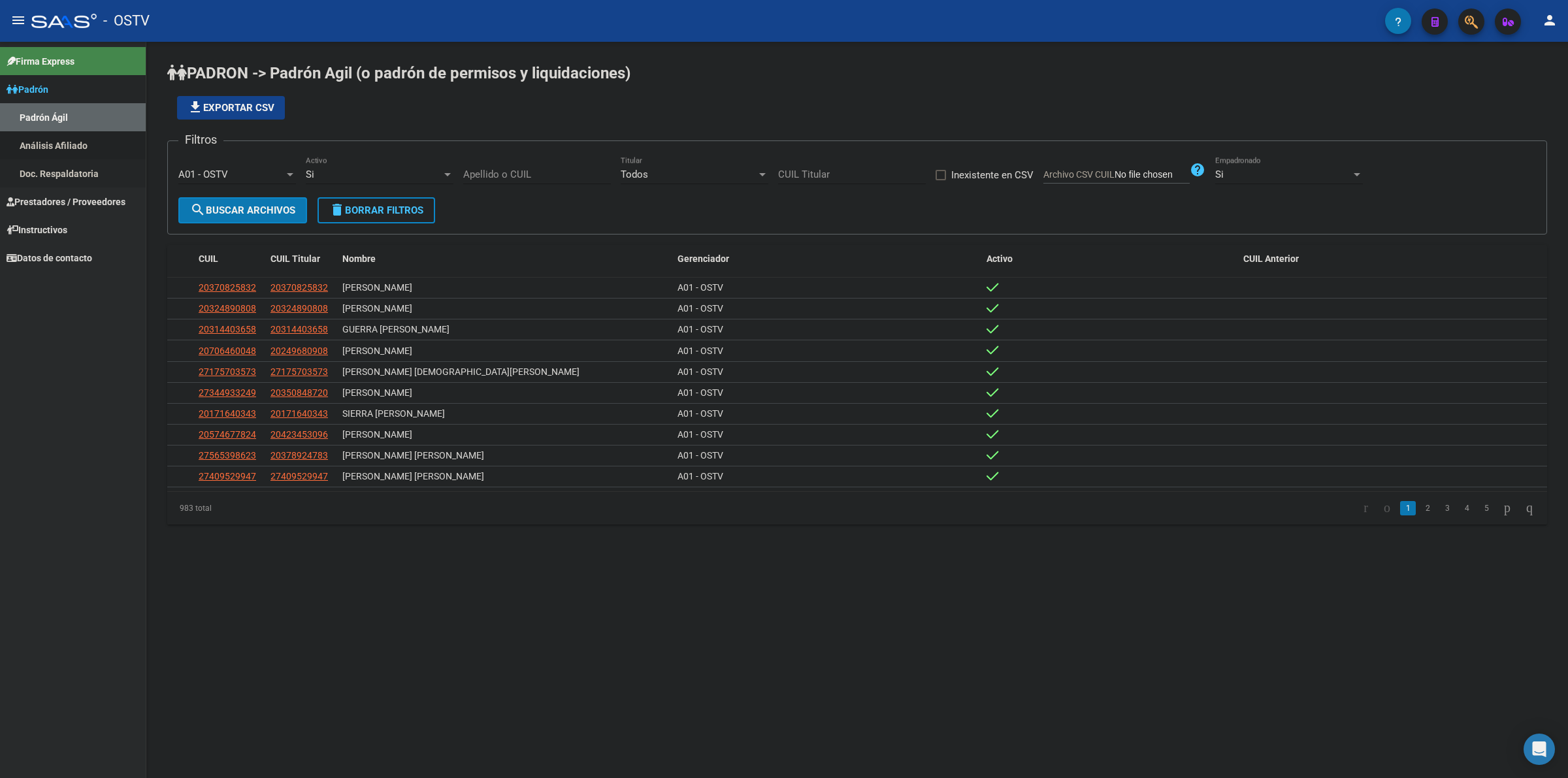
click at [78, 146] on link "Análisis Afiliado" at bounding box center [72, 145] width 146 height 28
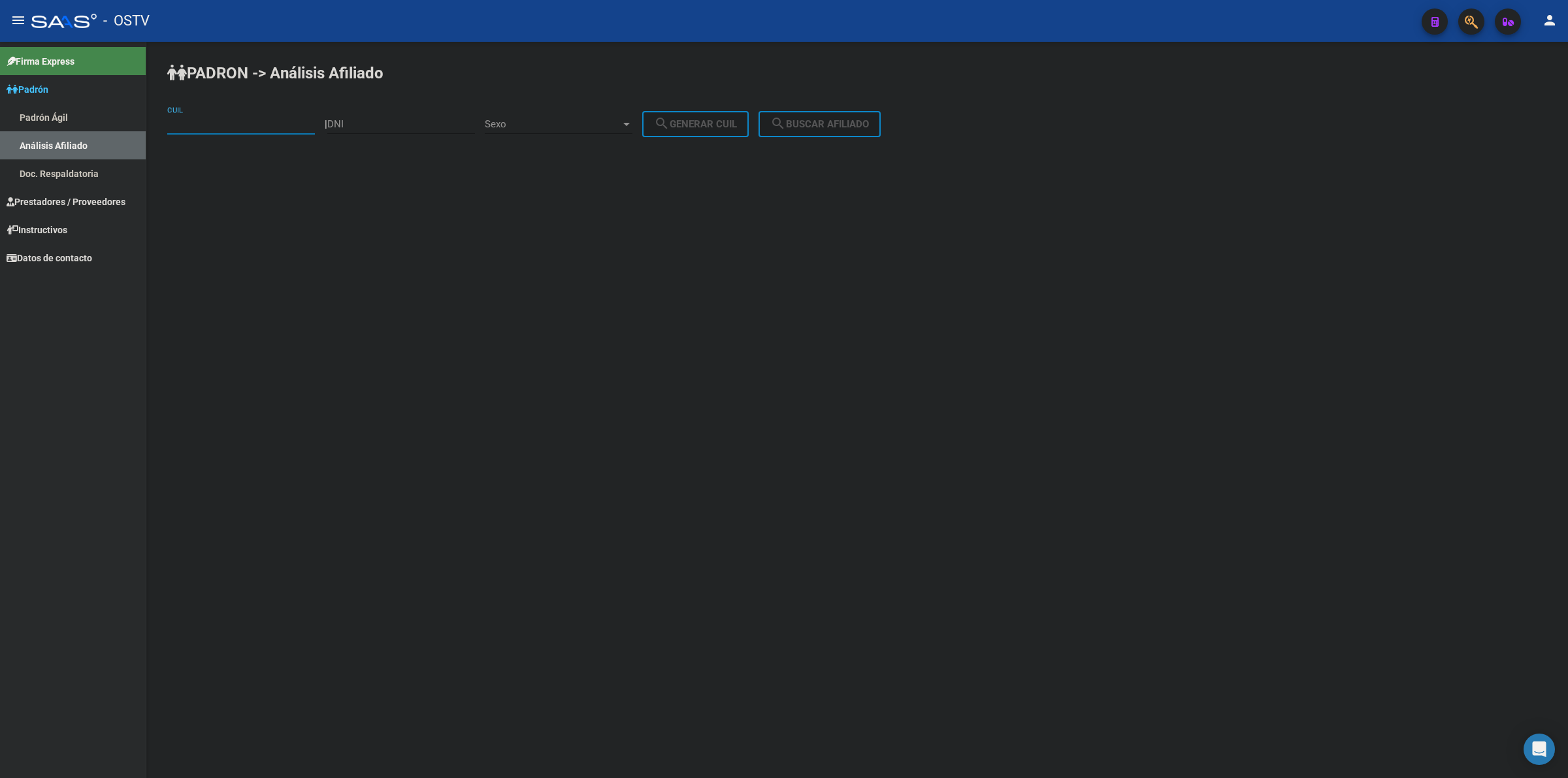
click at [249, 127] on input "CUIL" at bounding box center [240, 124] width 148 height 12
click at [736, 145] on div "PADRON -> Análisis Afiliado CUIL | DNI Sexo Sexo search Generar CUIL search Bus…" at bounding box center [857, 110] width 1421 height 137
click at [70, 165] on link "Doc. Respaldatoria" at bounding box center [72, 173] width 146 height 28
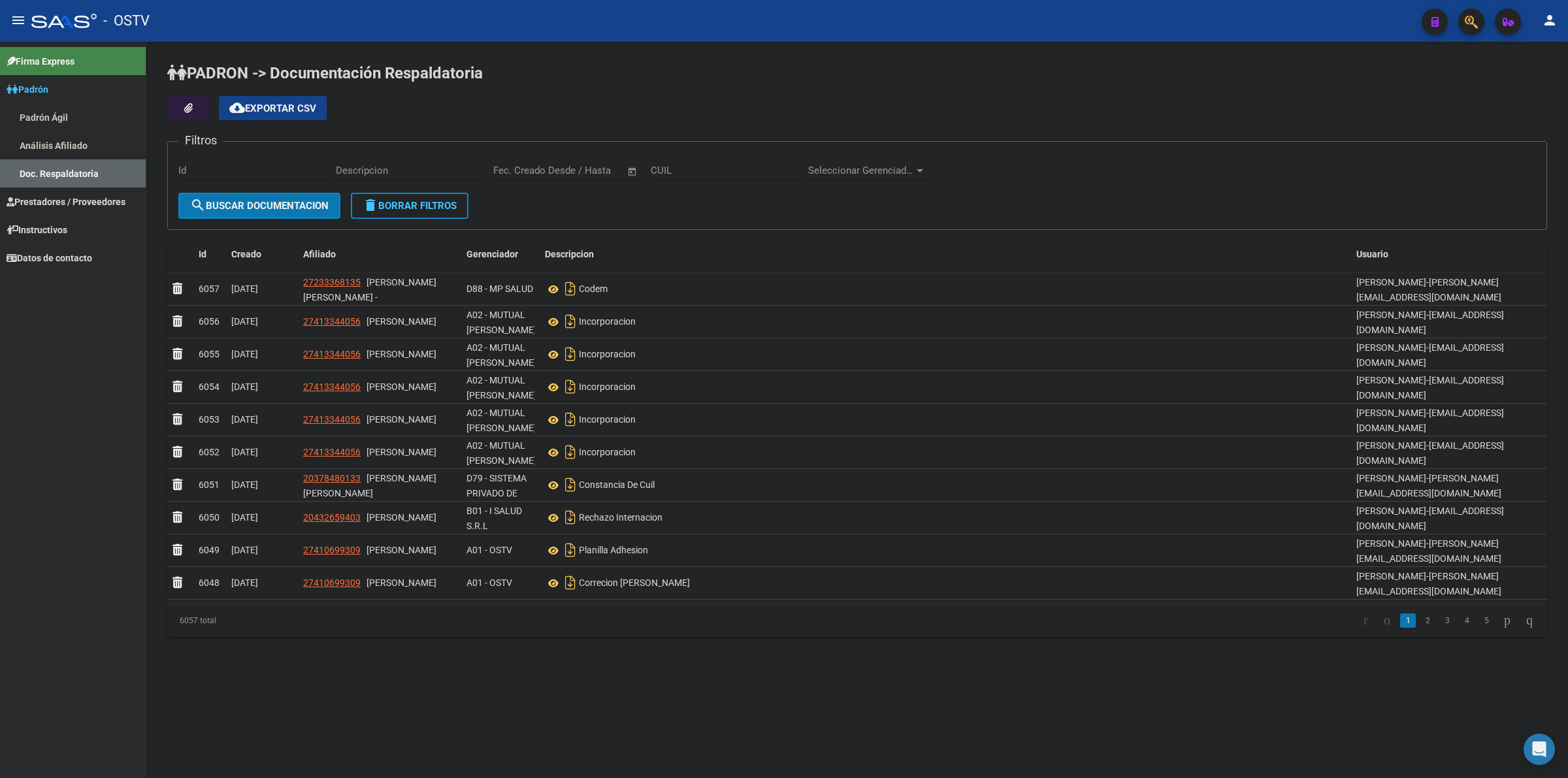
click at [53, 128] on link "Padrón Ágil" at bounding box center [72, 117] width 146 height 28
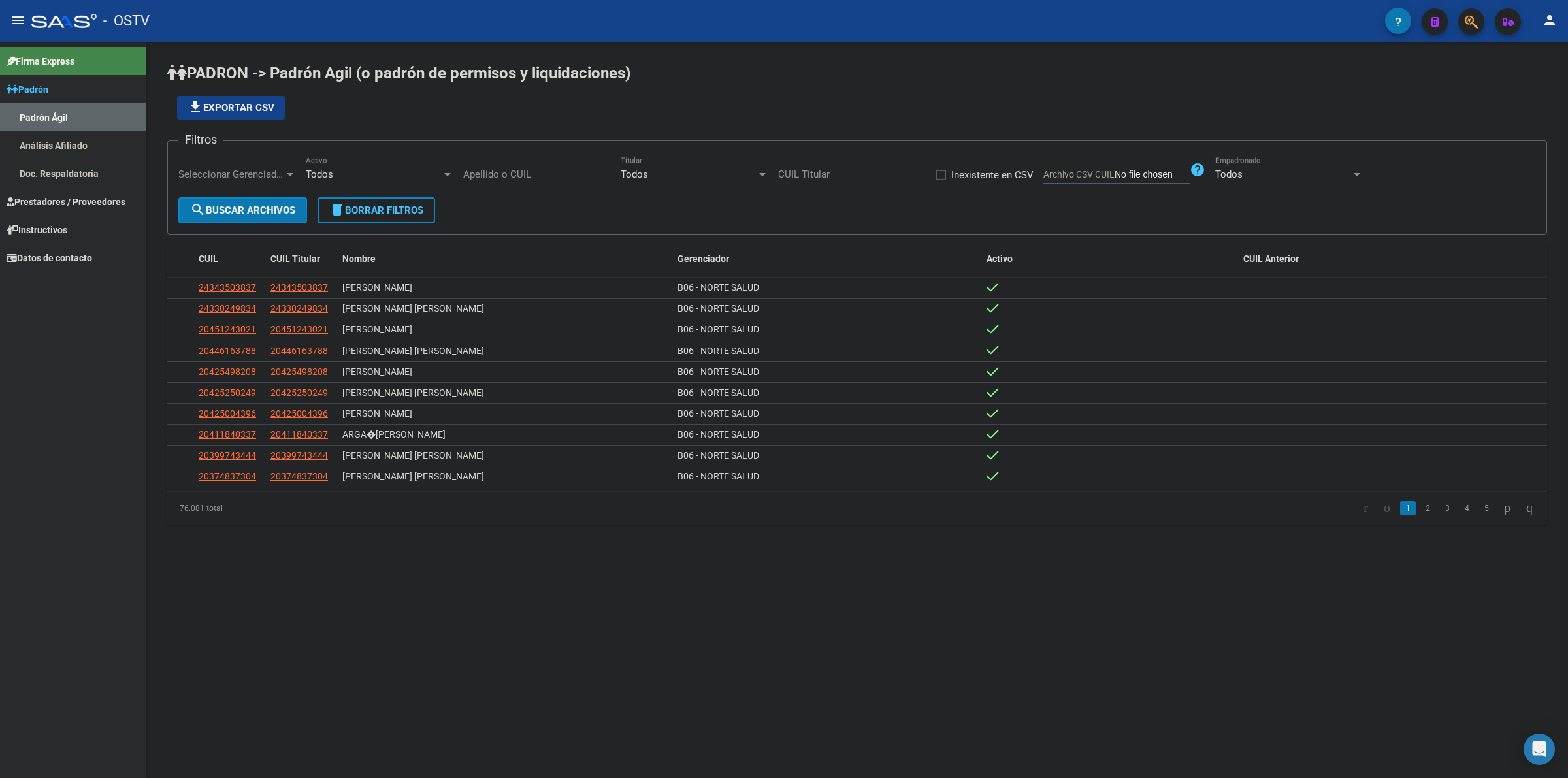
click at [734, 104] on div "file_download Exportar CSV" at bounding box center [856, 108] width 1380 height 23
click at [547, 213] on form "Filtros Seleccionar Gerenciador Seleccionar Gerenciador Todos Activo Apellido o…" at bounding box center [856, 188] width 1380 height 94
